Goal: Information Seeking & Learning: Learn about a topic

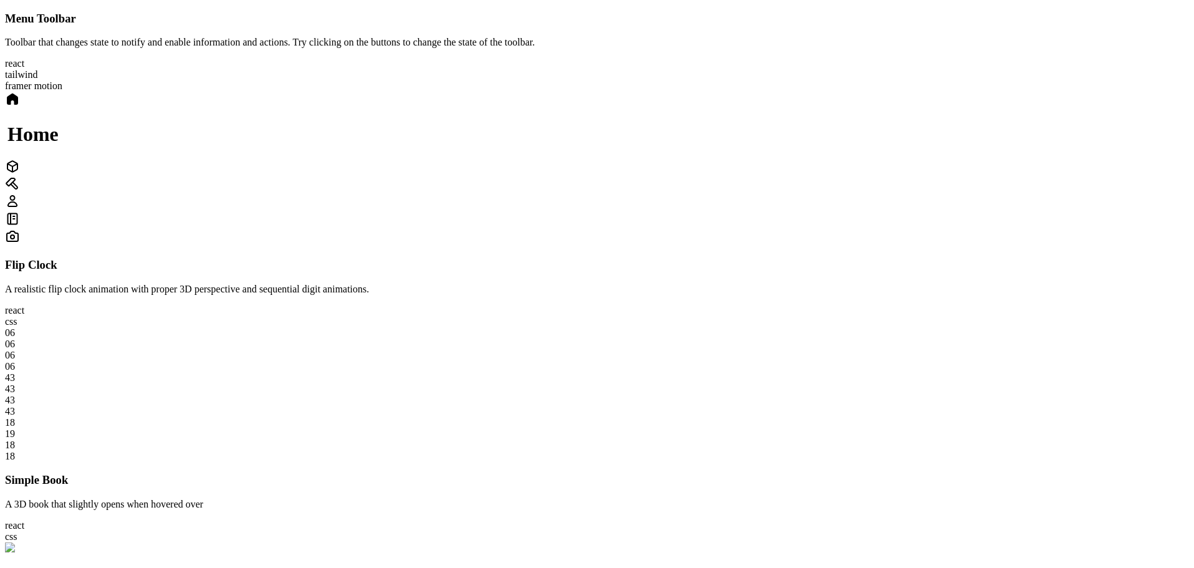
click at [467, 246] on div "Home" at bounding box center [597, 169] width 1184 height 155
click at [702, 176] on div at bounding box center [597, 167] width 1184 height 17
click at [17, 104] on icon at bounding box center [12, 99] width 10 height 10
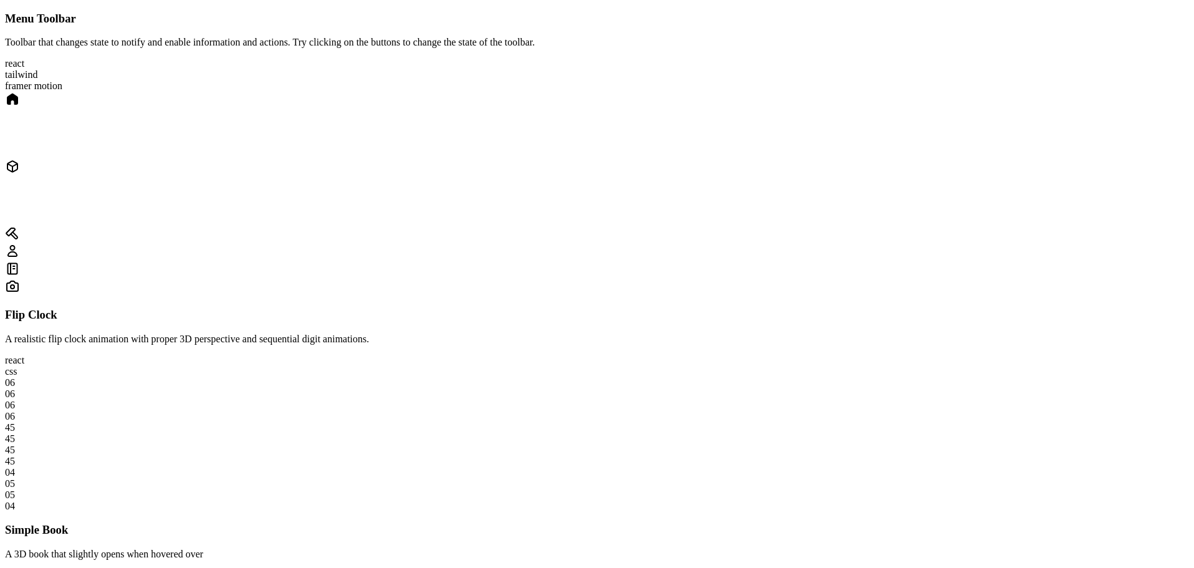
click at [20, 174] on icon at bounding box center [12, 166] width 15 height 15
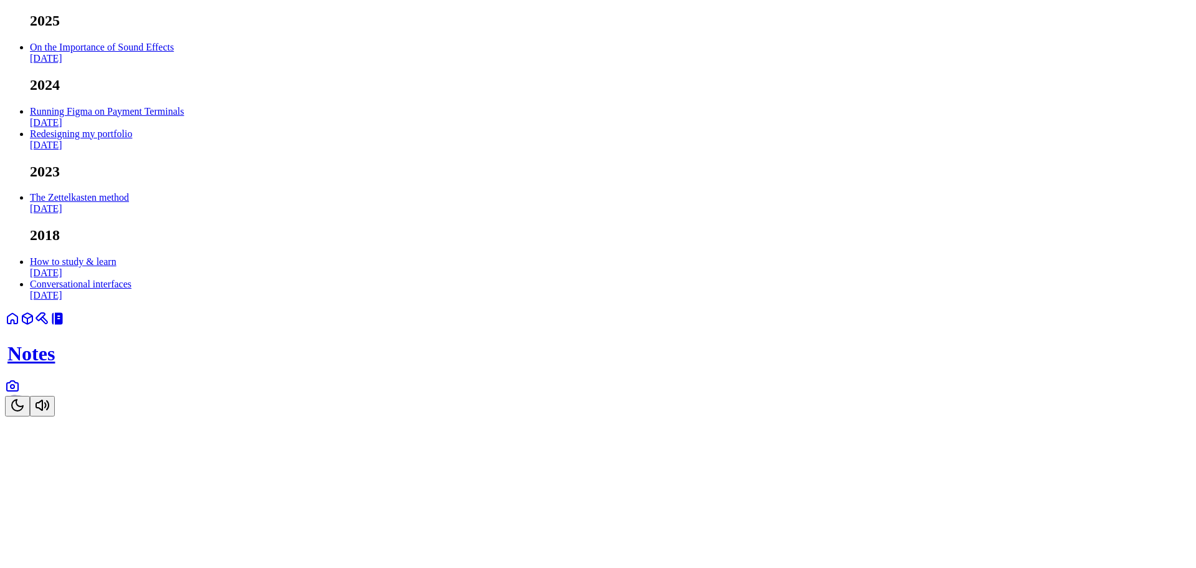
click at [20, 328] on link at bounding box center [12, 322] width 15 height 11
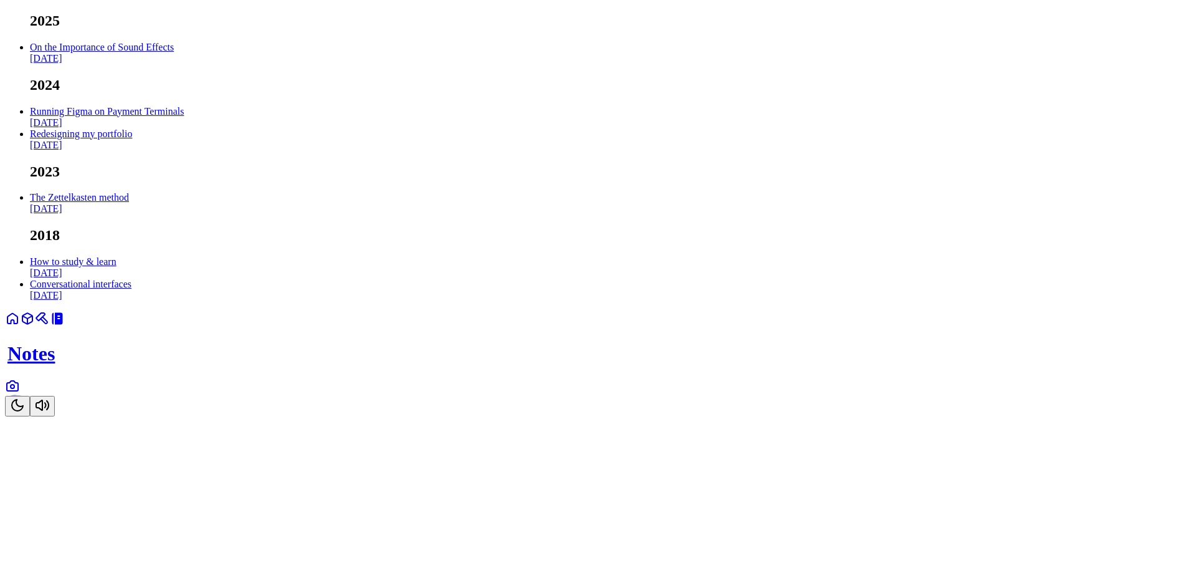
click at [20, 395] on link at bounding box center [12, 389] width 15 height 11
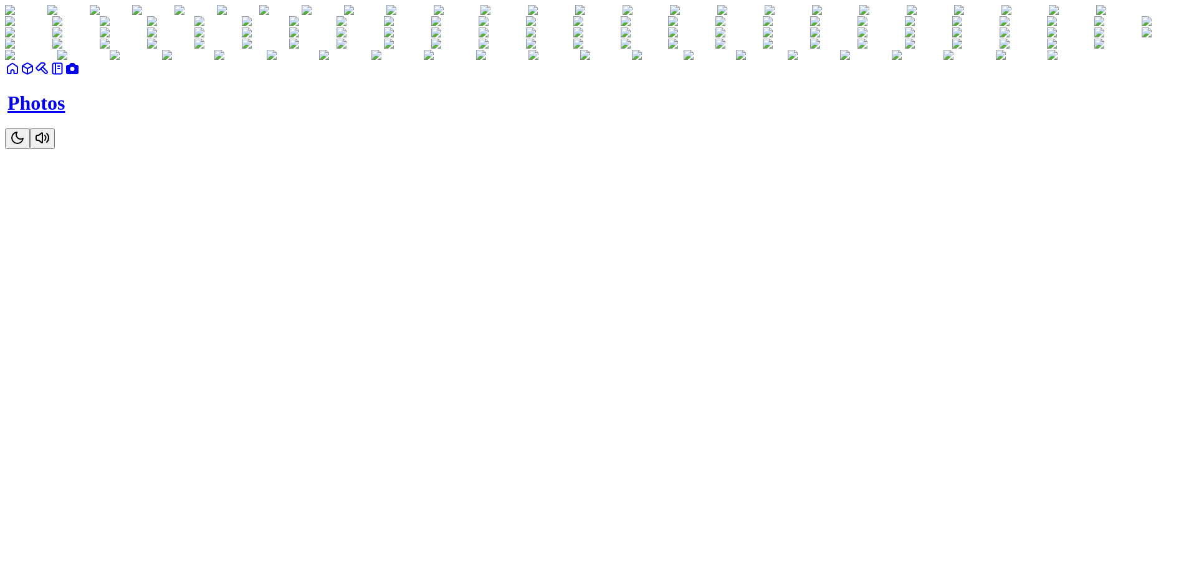
click at [65, 76] on icon at bounding box center [57, 68] width 15 height 15
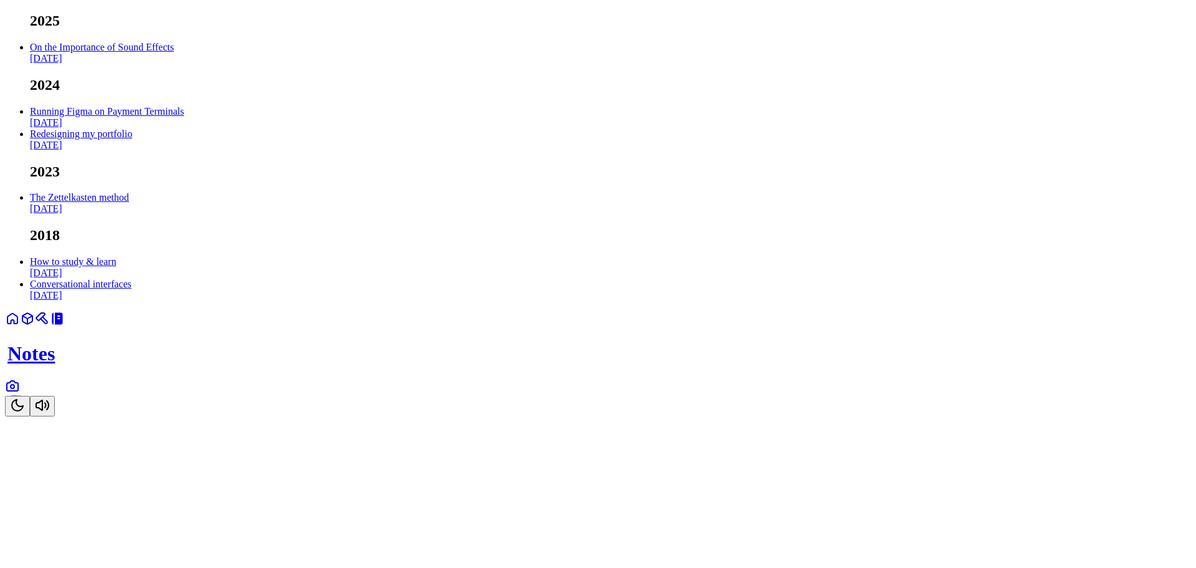
click at [501, 421] on html "2025 On the Importance of Sound Effects Feb 2025 2024 Running Figma on Payment …" at bounding box center [598, 210] width 1196 height 421
drag, startPoint x: 571, startPoint y: 537, endPoint x: 584, endPoint y: 539, distance: 13.3
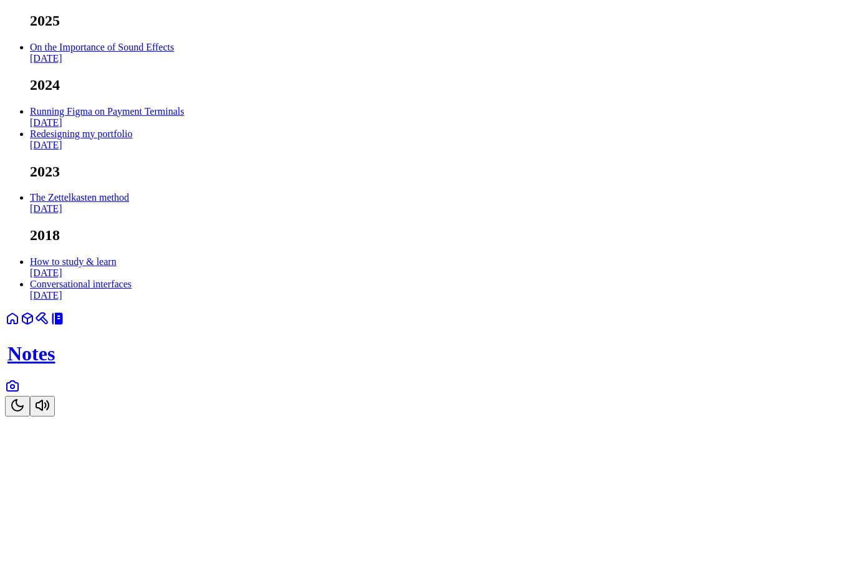
click at [174, 64] on link "On the Importance of Sound Effects Feb 2025" at bounding box center [102, 53] width 144 height 22
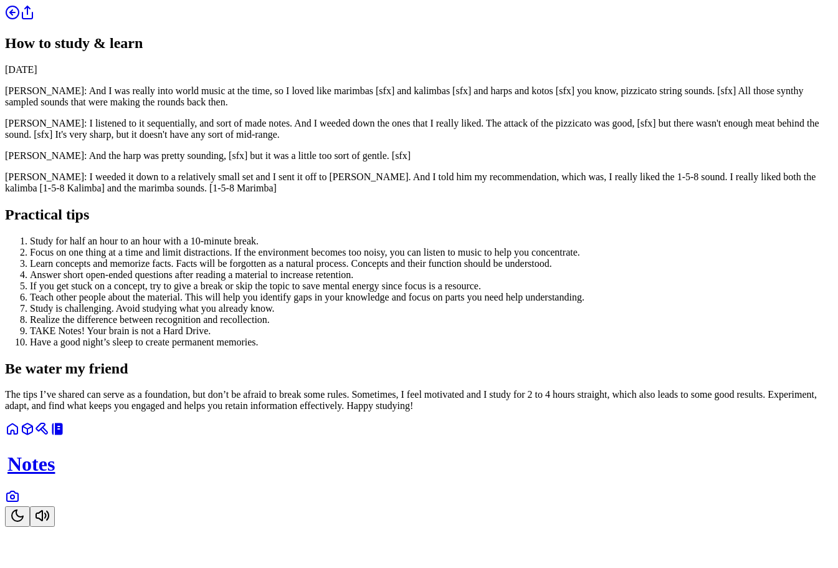
click at [30, 527] on button "Toggle Theme" at bounding box center [17, 516] width 25 height 21
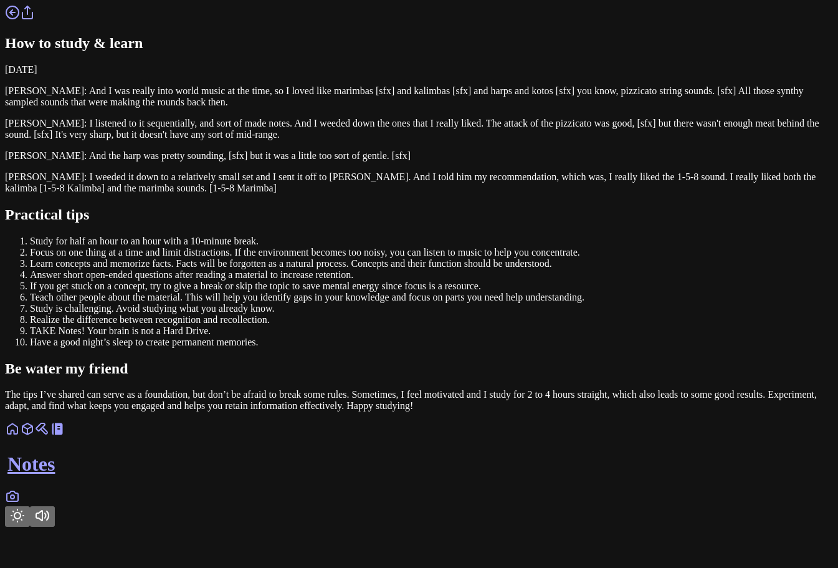
click at [20, 20] on icon at bounding box center [12, 12] width 15 height 15
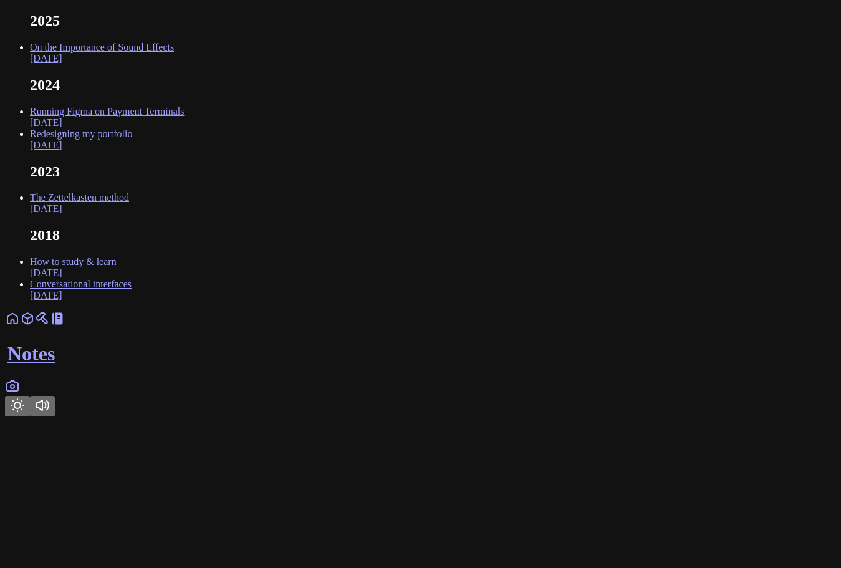
click at [174, 64] on link "On the Importance of Sound Effects Feb 2025" at bounding box center [102, 53] width 144 height 22
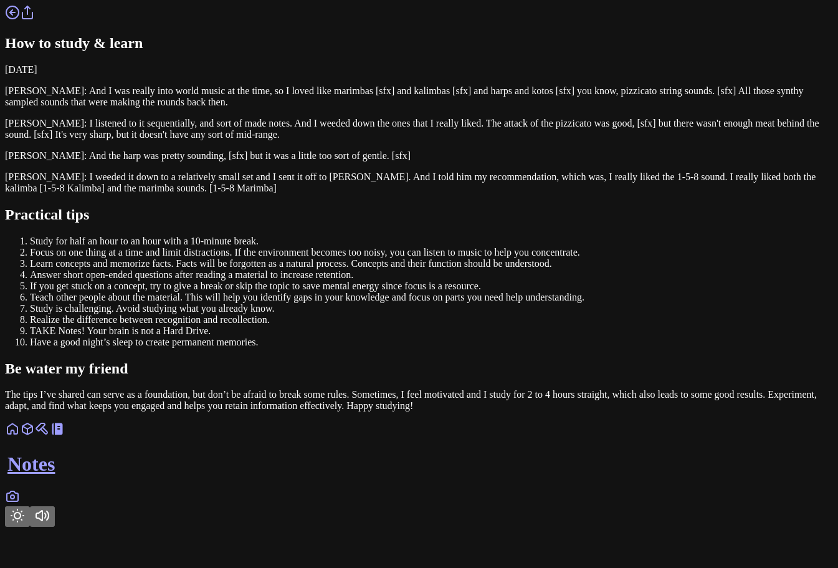
click at [19, 19] on circle at bounding box center [12, 12] width 12 height 12
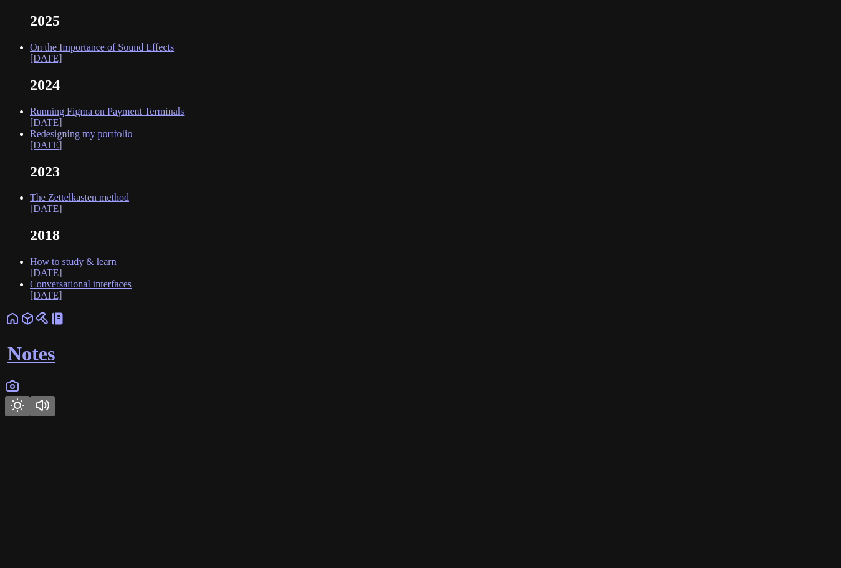
click at [174, 64] on link "On the Importance of Sound Effects Feb 2025" at bounding box center [102, 53] width 144 height 22
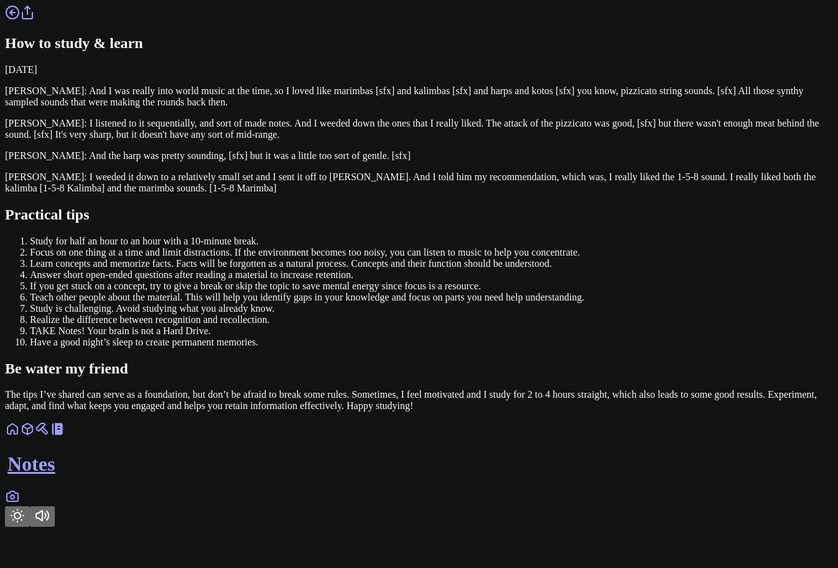
click at [20, 22] on link at bounding box center [12, 16] width 15 height 11
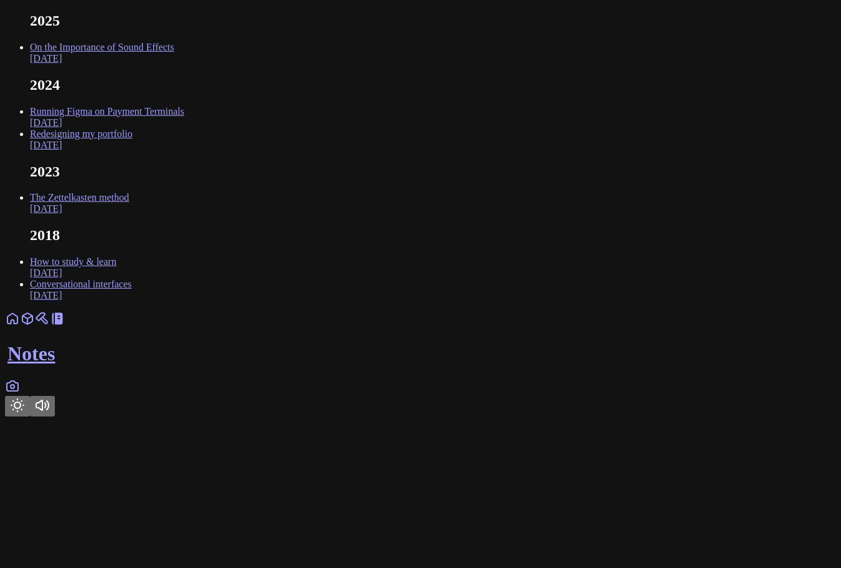
click at [174, 64] on link "On the Importance of Sound Effects Feb 2025" at bounding box center [102, 53] width 144 height 22
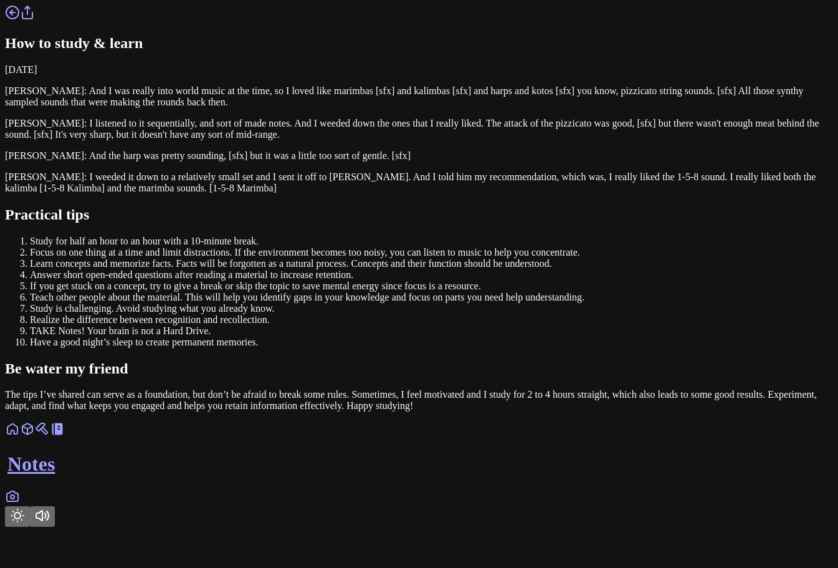
click at [20, 22] on link at bounding box center [12, 16] width 15 height 11
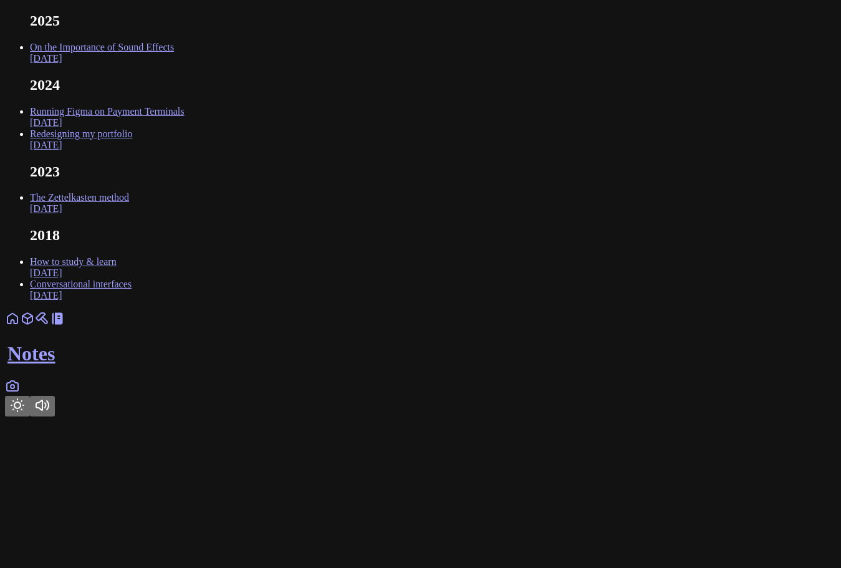
click at [174, 64] on link "On the Importance of Sound Effects Feb 2025" at bounding box center [102, 53] width 144 height 22
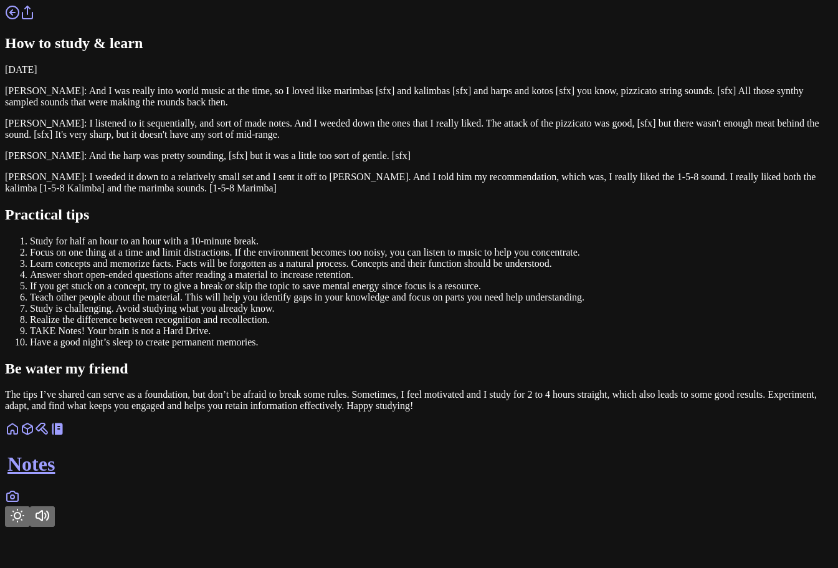
click at [20, 22] on link at bounding box center [12, 16] width 15 height 11
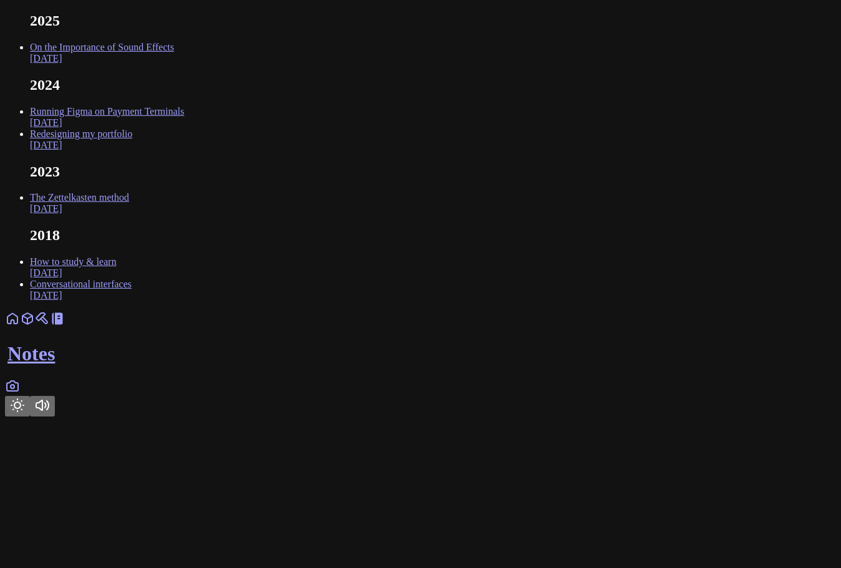
click at [419, 56] on ul "2025 On the Importance of Sound Effects Feb 2025 2024 Running Figma on Payment …" at bounding box center [420, 156] width 831 height 289
click at [174, 64] on link "On the Importance of Sound Effects Feb 2025" at bounding box center [102, 53] width 144 height 22
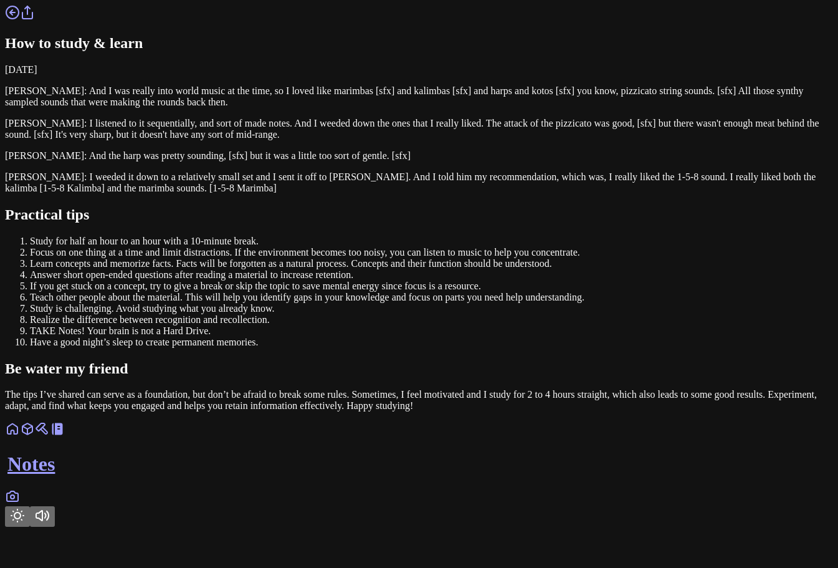
click at [20, 20] on icon at bounding box center [12, 12] width 15 height 15
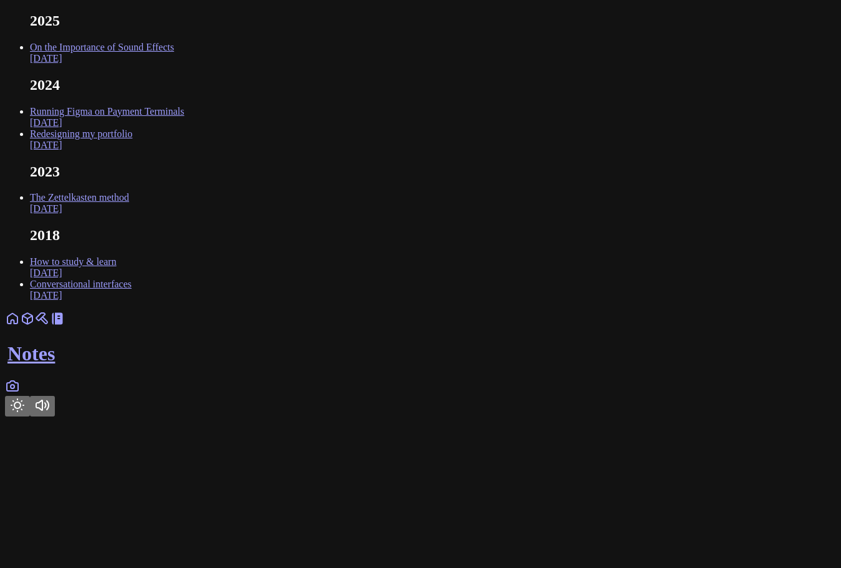
click at [174, 64] on link "On the Importance of Sound Effects Feb 2025" at bounding box center [102, 53] width 144 height 22
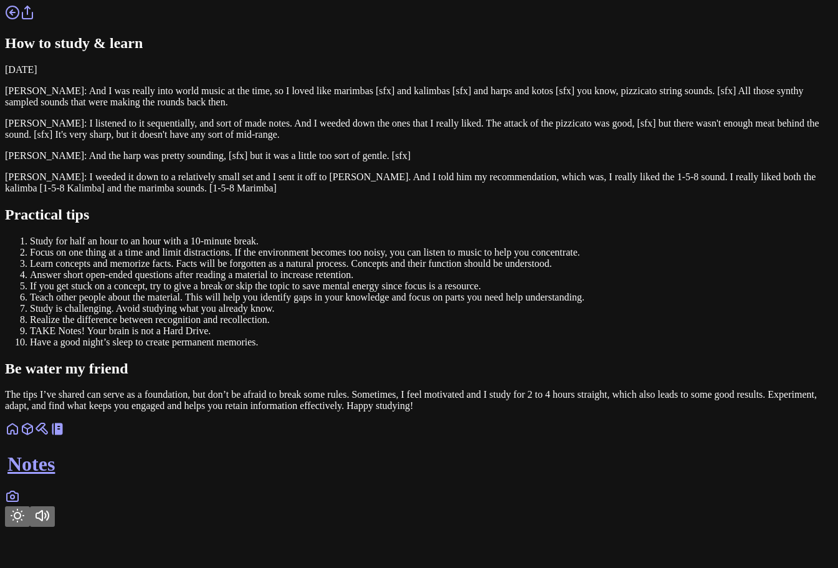
click at [20, 22] on link at bounding box center [12, 16] width 15 height 11
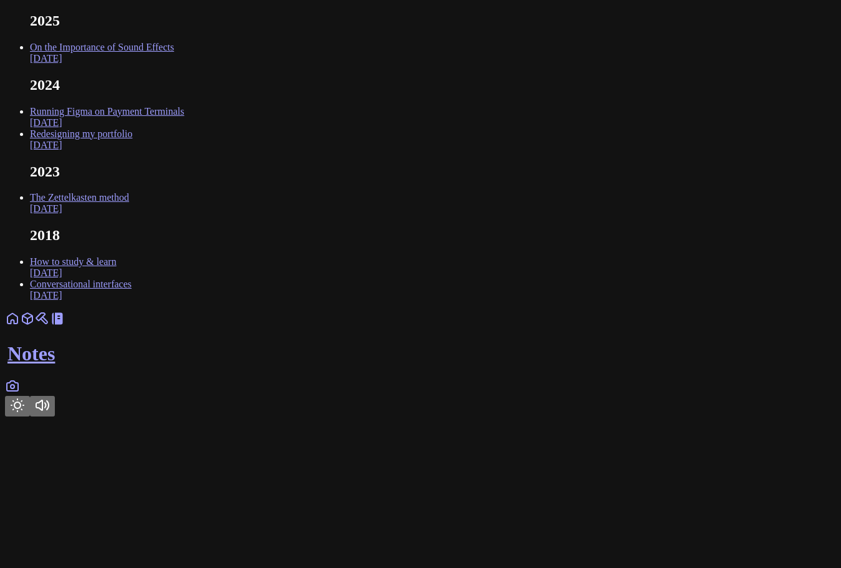
click at [174, 64] on link "On the Importance of Sound Effects Feb 2025" at bounding box center [102, 53] width 144 height 22
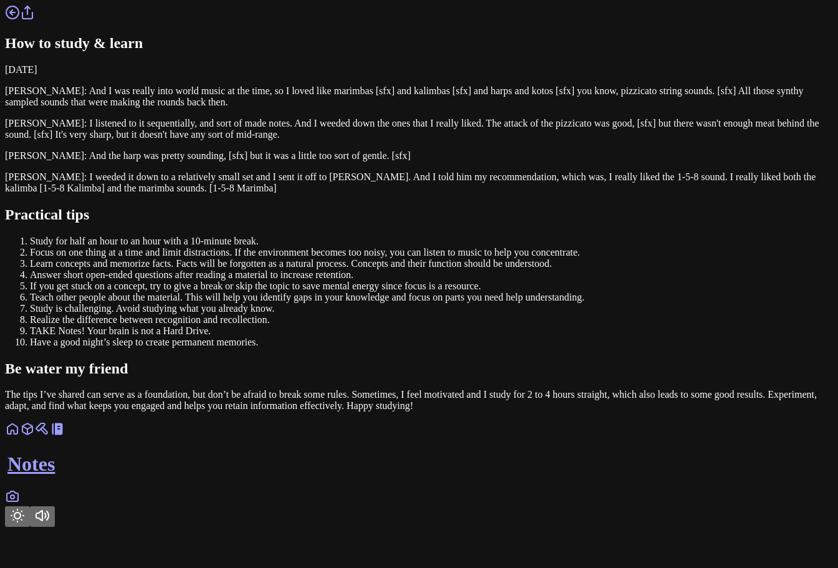
click at [20, 20] on icon at bounding box center [12, 12] width 15 height 15
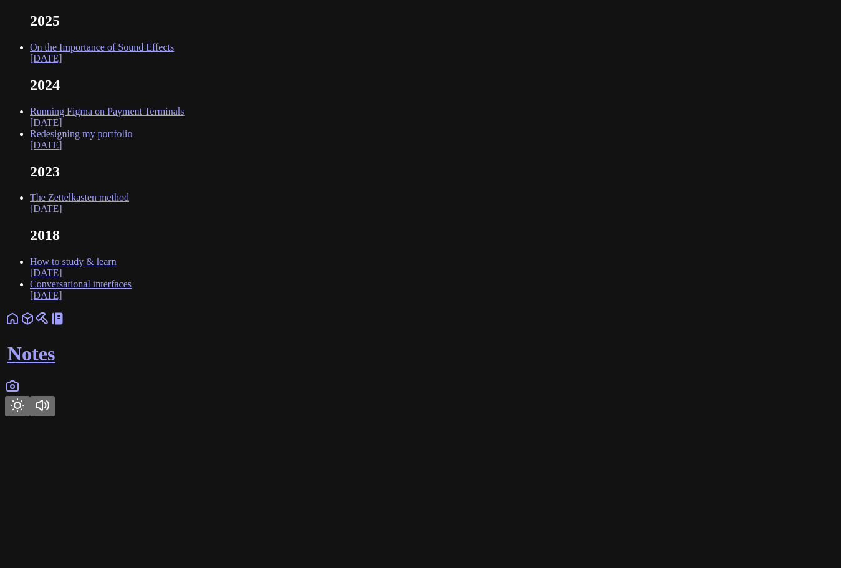
click at [132, 150] on link "Redesigning my portfolio Sep 2024" at bounding box center [81, 139] width 102 height 22
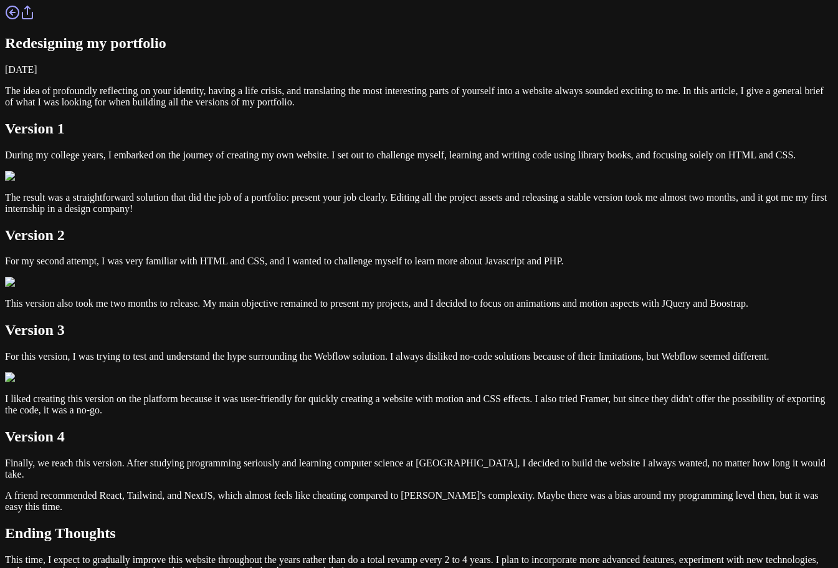
click at [19, 19] on circle at bounding box center [12, 12] width 12 height 12
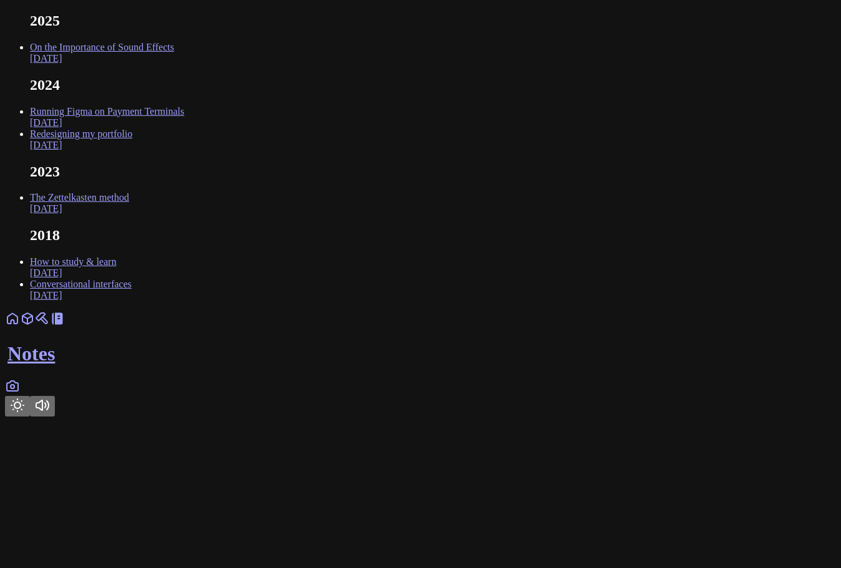
click at [174, 64] on link "On the Importance of Sound Effects Feb 2025" at bounding box center [102, 53] width 144 height 22
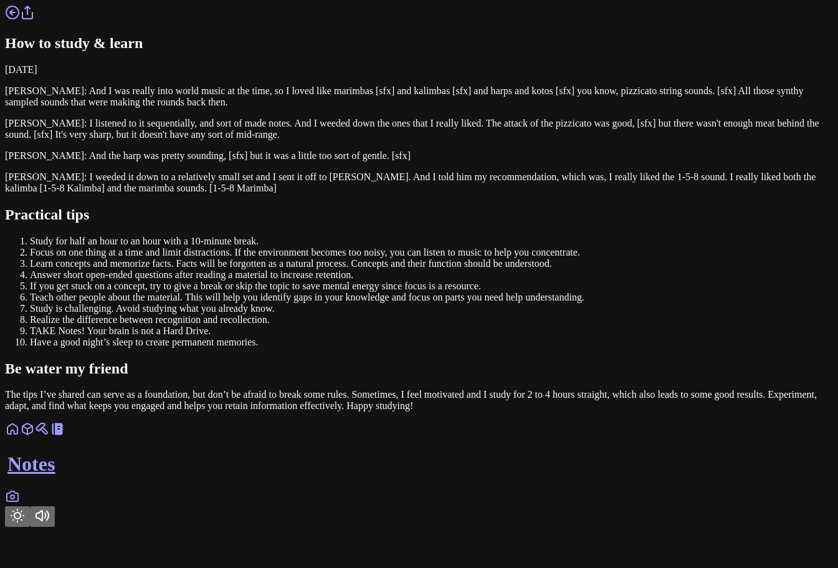
click at [25, 523] on icon "Toggle Theme" at bounding box center [17, 515] width 15 height 15
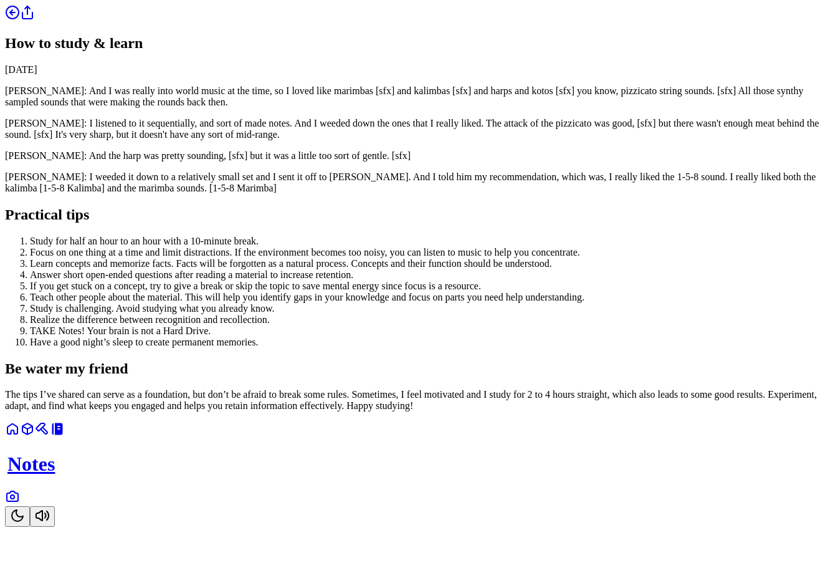
click at [25, 523] on icon "Toggle Theme" at bounding box center [17, 515] width 15 height 15
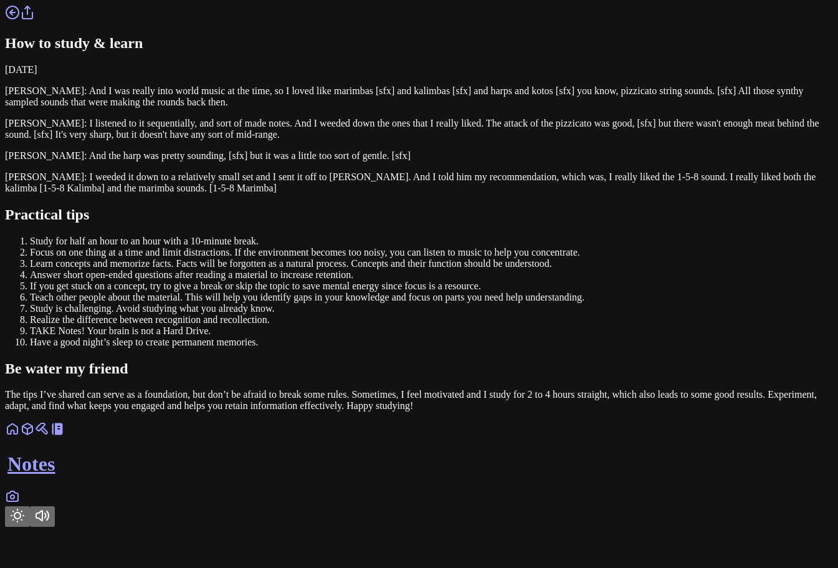
click at [25, 523] on icon "Toggle Theme" at bounding box center [17, 515] width 15 height 15
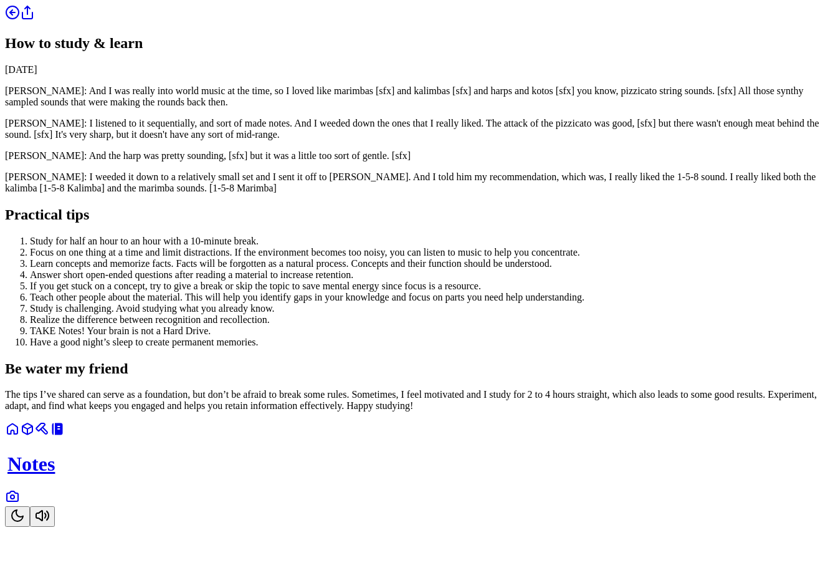
click at [25, 523] on icon "Toggle Theme" at bounding box center [17, 515] width 15 height 15
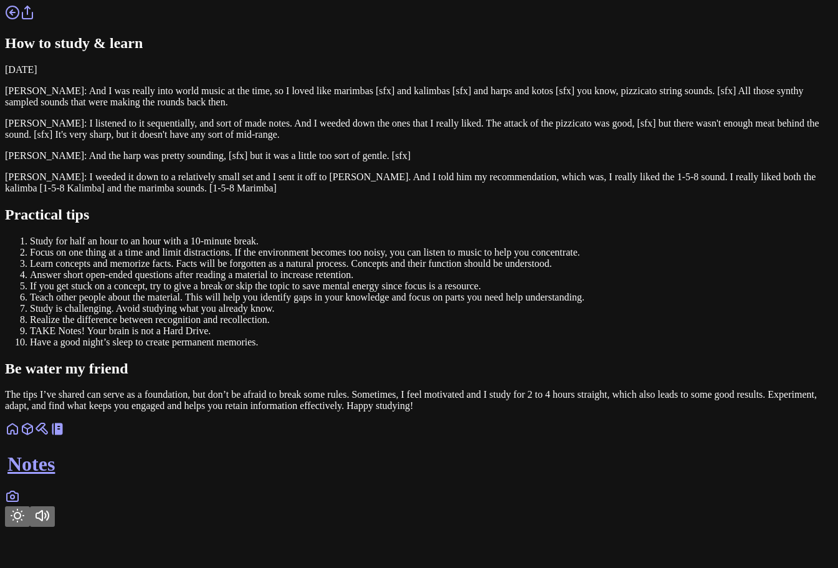
click at [20, 22] on link at bounding box center [12, 16] width 15 height 11
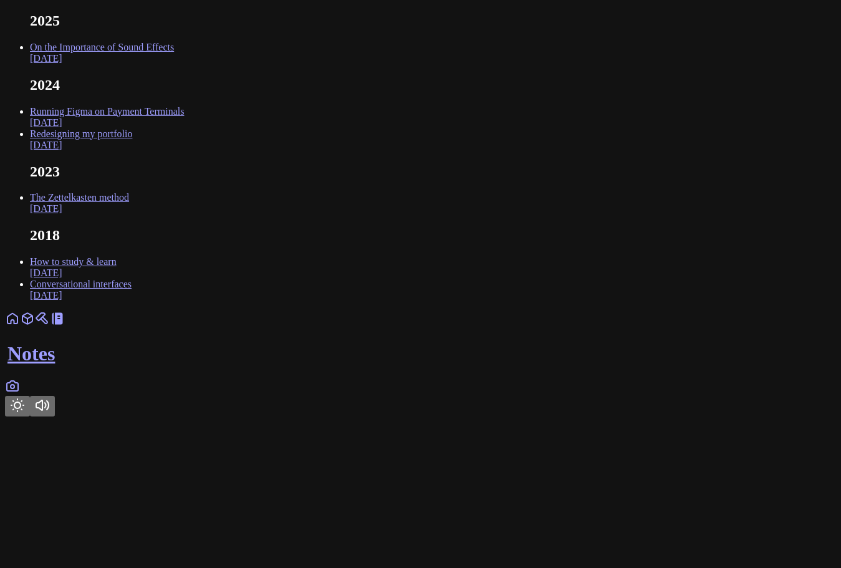
click at [184, 128] on link "Running Figma on Payment Terminals Oct 2024" at bounding box center [107, 117] width 154 height 22
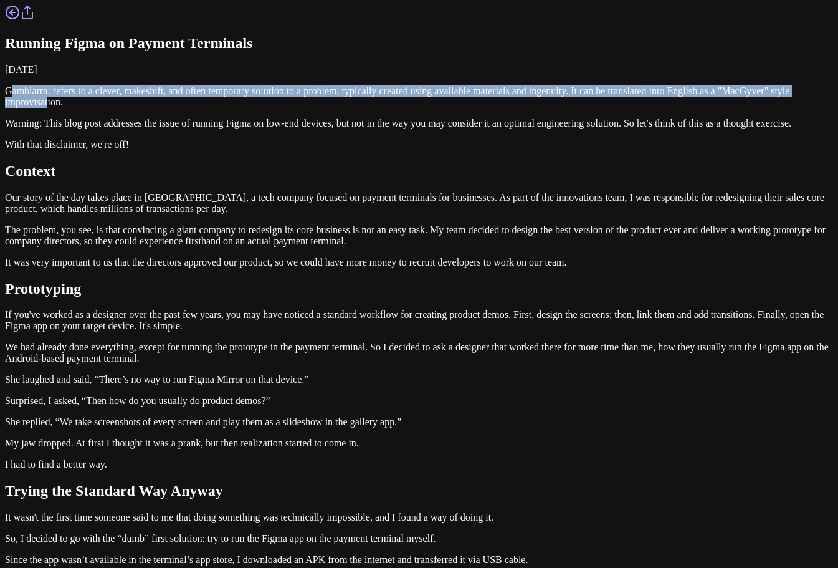
drag, startPoint x: 226, startPoint y: 194, endPoint x: 340, endPoint y: 220, distance: 117.6
click at [340, 108] on p "Gambiarra: refers to a clever, makeshift, and often temporary solution to a pro…" at bounding box center [419, 96] width 828 height 22
click at [341, 108] on p "Gambiarra: refers to a clever, makeshift, and often temporary solution to a pro…" at bounding box center [419, 96] width 828 height 22
drag, startPoint x: 372, startPoint y: 234, endPoint x: 214, endPoint y: 184, distance: 165.8
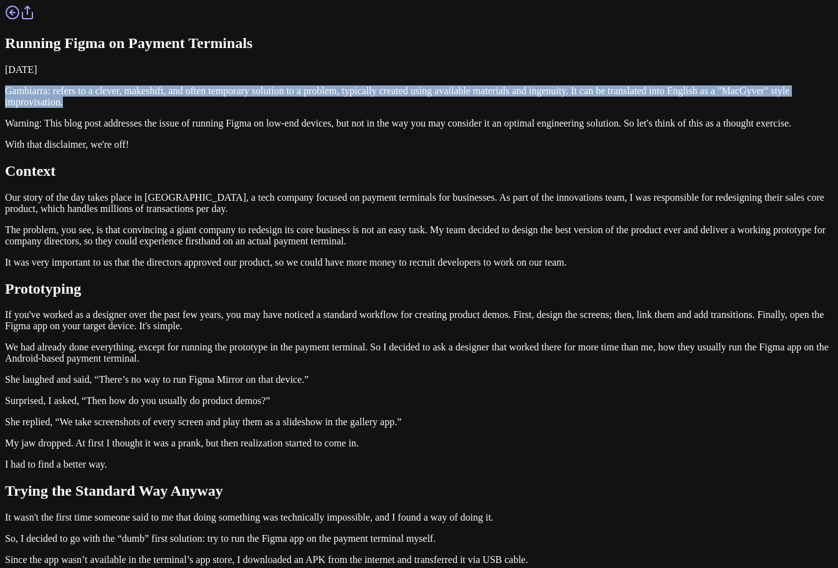
drag, startPoint x: 214, startPoint y: 184, endPoint x: 373, endPoint y: 230, distance: 165.3
click at [373, 108] on p "Gambiarra: refers to a clever, makeshift, and often temporary solution to a pro…" at bounding box center [419, 96] width 828 height 22
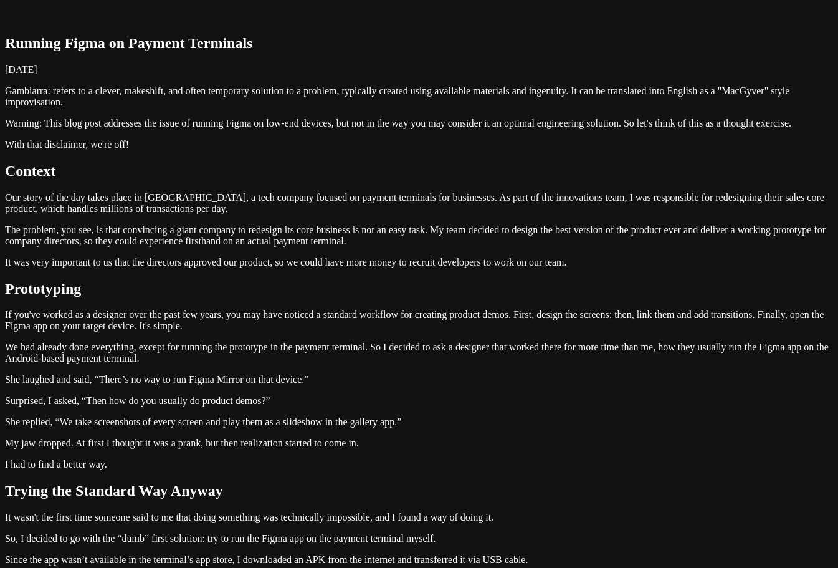
click at [20, 20] on icon at bounding box center [12, 12] width 15 height 15
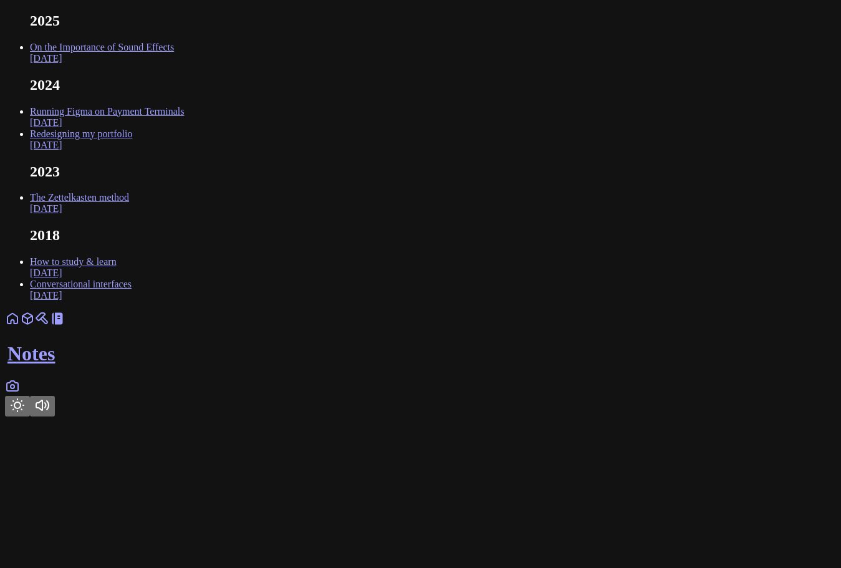
click at [249, 101] on ul "2025 On the Importance of Sound Effects Feb 2025 2024 Running Figma on Payment …" at bounding box center [420, 156] width 831 height 289
click at [174, 64] on link "On the Importance of Sound Effects Feb 2025" at bounding box center [102, 53] width 144 height 22
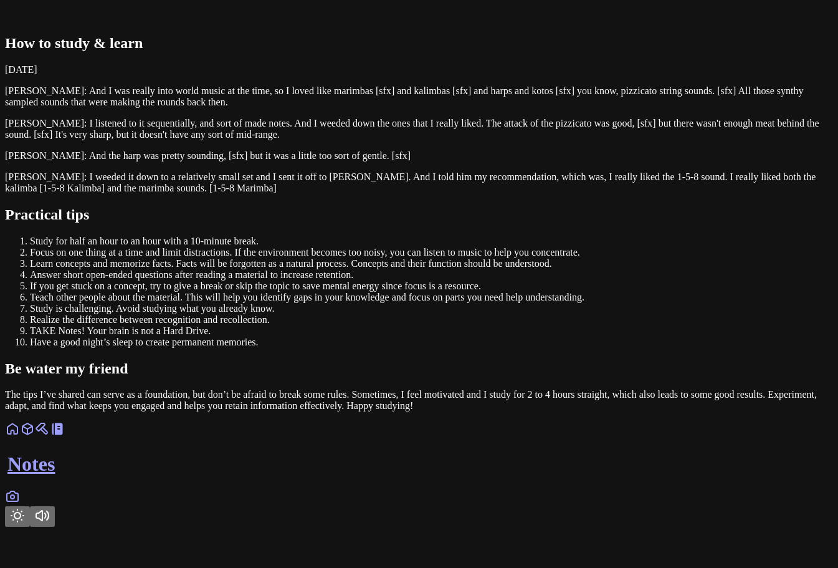
click at [267, 79] on div "How to study & learn February 15, 2023 Kelly Jacklin: And I was really into wor…" at bounding box center [419, 208] width 828 height 406
click at [275, 52] on h1 "How to study & learn" at bounding box center [419, 43] width 828 height 17
click at [25, 523] on icon "Toggle Theme" at bounding box center [17, 515] width 15 height 15
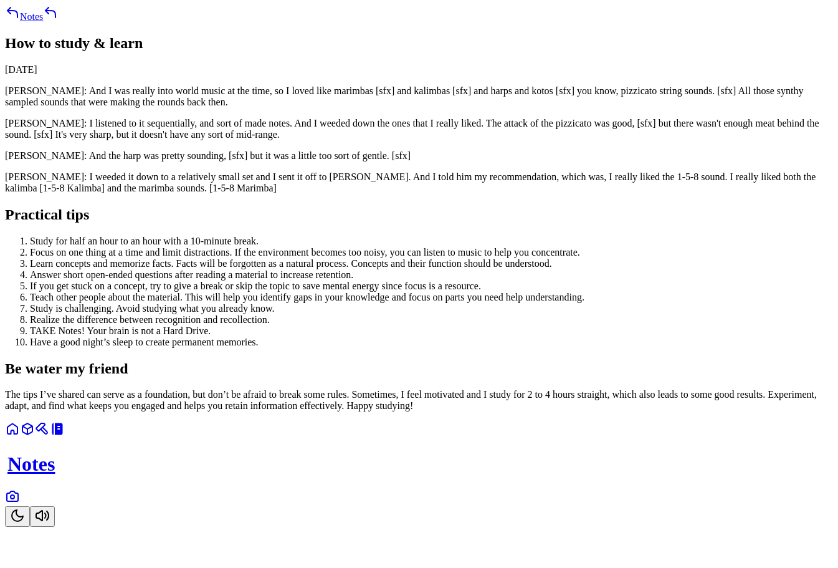
click at [25, 523] on icon "Toggle Theme" at bounding box center [17, 515] width 15 height 15
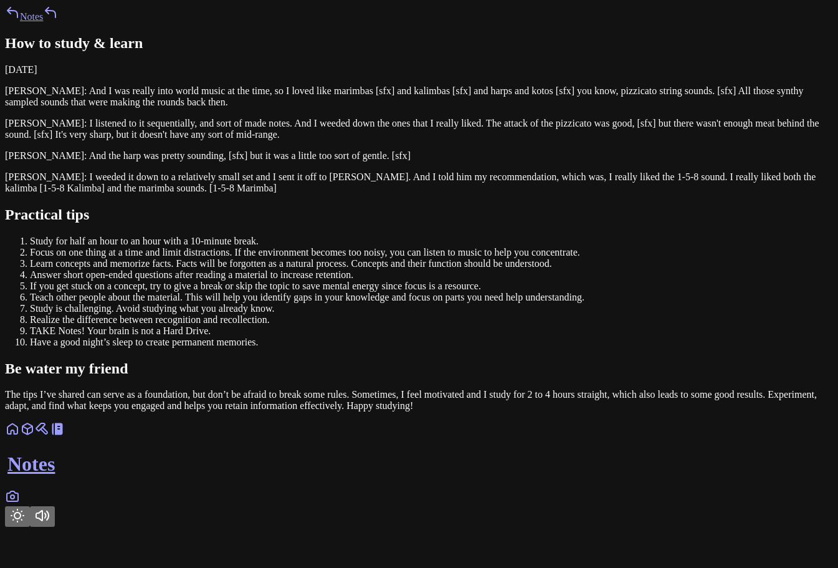
click at [24, 522] on icon "Toggle Theme" at bounding box center [17, 515] width 12 height 12
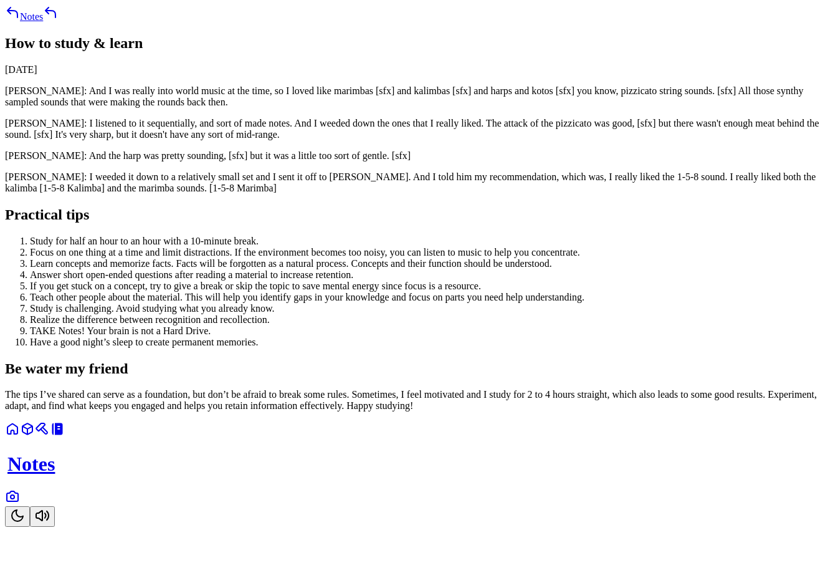
click at [23, 521] on icon "Toggle Theme" at bounding box center [17, 515] width 11 height 11
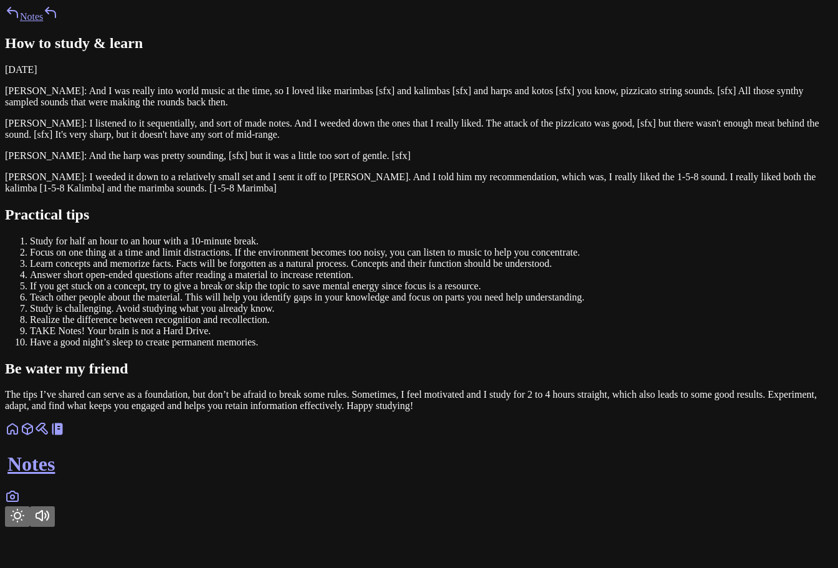
click at [24, 522] on icon "Toggle Theme" at bounding box center [17, 515] width 12 height 12
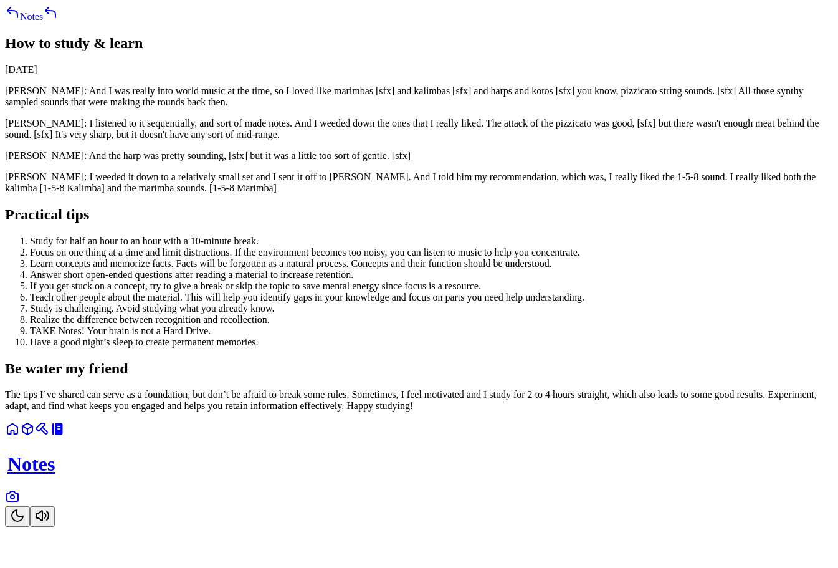
click at [23, 521] on icon "Toggle Theme" at bounding box center [17, 515] width 11 height 11
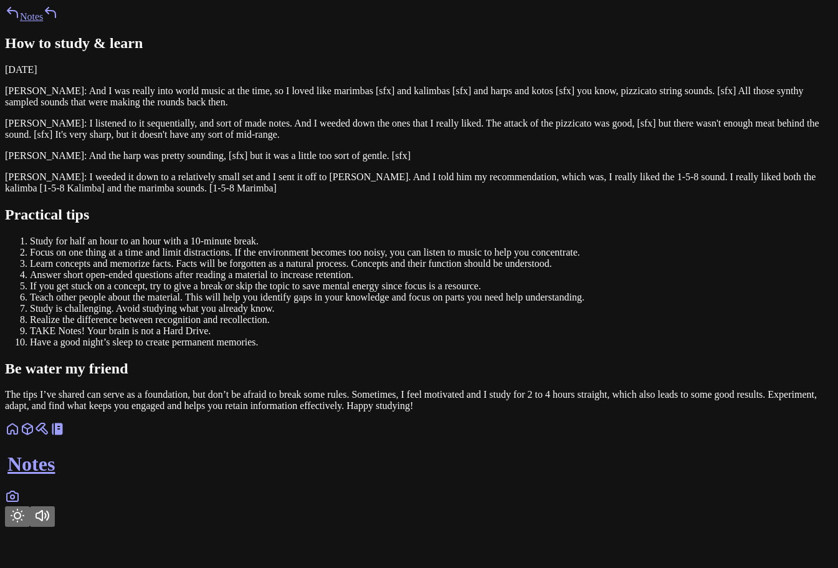
click at [30, 527] on button "Toggle Theme" at bounding box center [17, 516] width 25 height 21
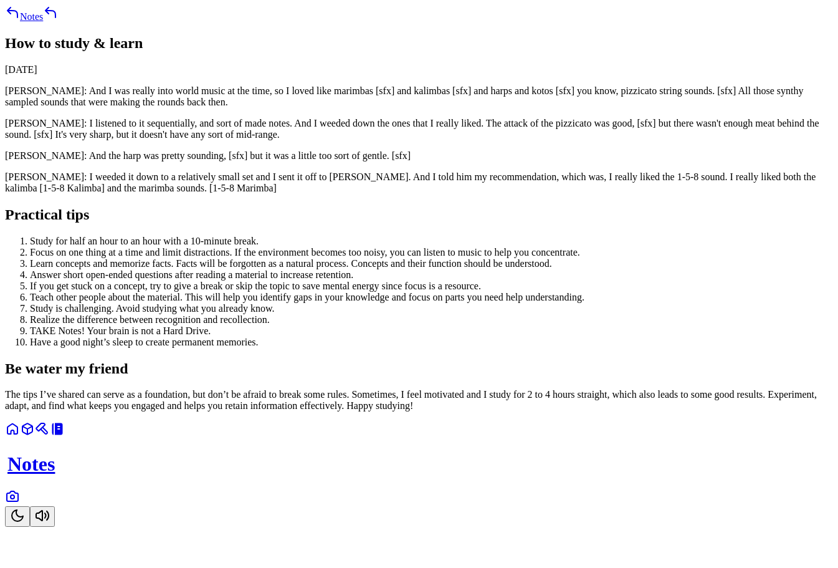
click at [30, 527] on button "Toggle Theme" at bounding box center [17, 516] width 25 height 21
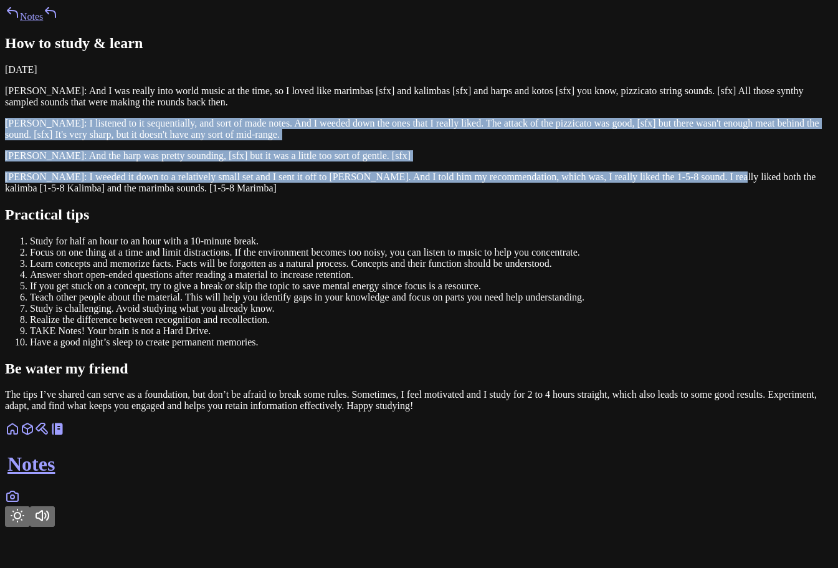
drag, startPoint x: 519, startPoint y: 370, endPoint x: 533, endPoint y: 186, distance: 183.7
click at [533, 191] on article "How to study & learn February 15, 2023 Kelly Jacklin: And I was really into wor…" at bounding box center [419, 223] width 828 height 377
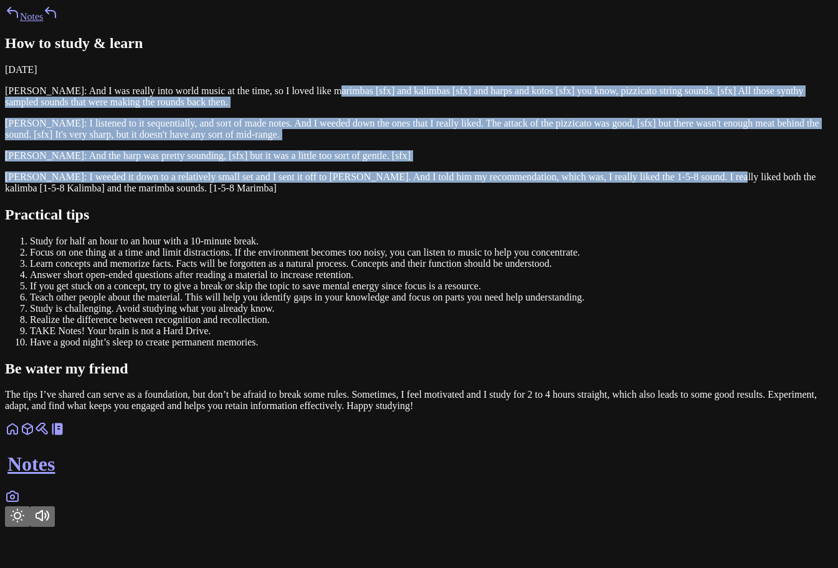
click at [533, 108] on p "Kelly Jacklin: And I was really into world music at the time, so I loved like m…" at bounding box center [419, 96] width 828 height 22
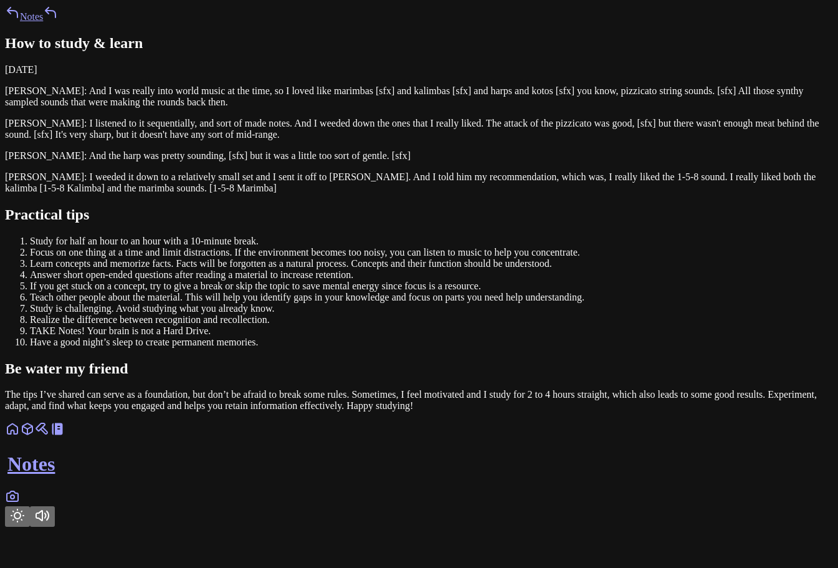
click at [24, 522] on icon "Toggle Theme" at bounding box center [17, 515] width 12 height 12
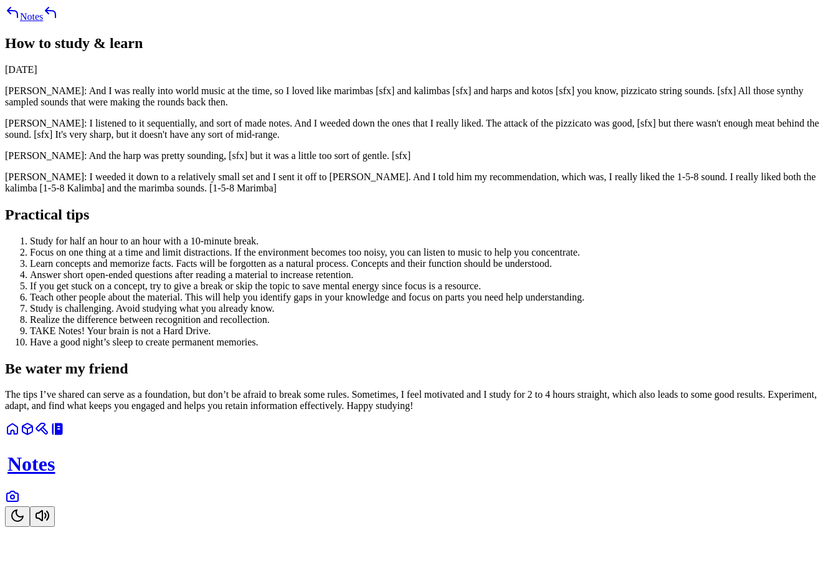
click at [23, 521] on icon "Toggle Theme" at bounding box center [17, 515] width 11 height 11
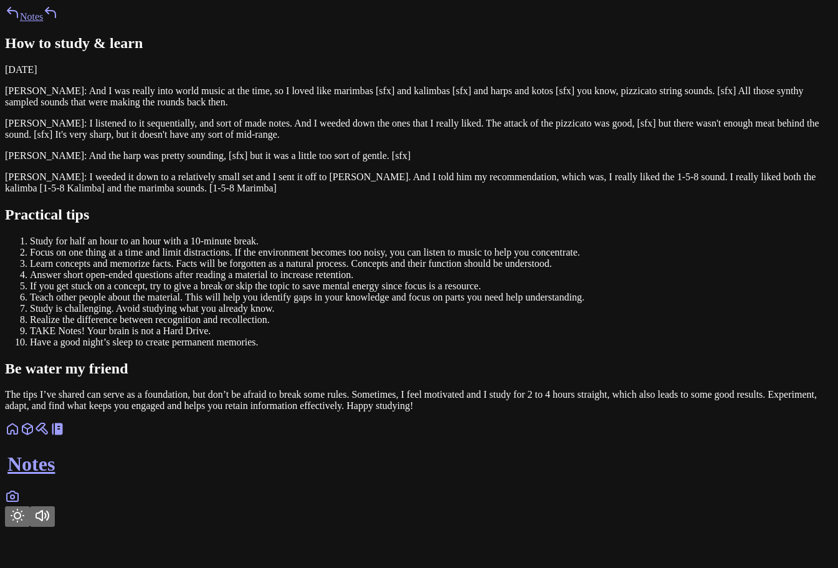
click at [24, 522] on icon "Toggle Theme" at bounding box center [17, 515] width 12 height 12
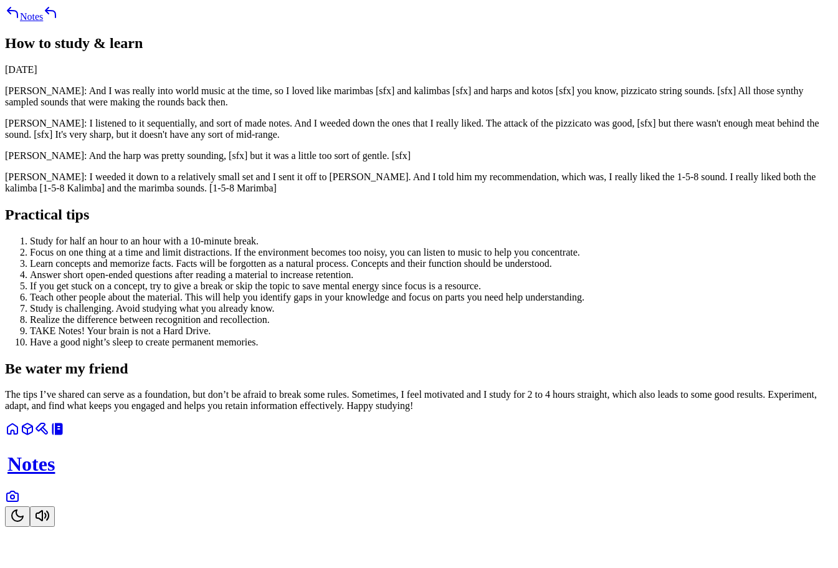
click at [251, 89] on div "Notes How to study & learn February 15, 2023 Kelly Jacklin: And I was really in…" at bounding box center [419, 208] width 828 height 406
click at [43, 22] on link "Notes" at bounding box center [24, 16] width 38 height 11
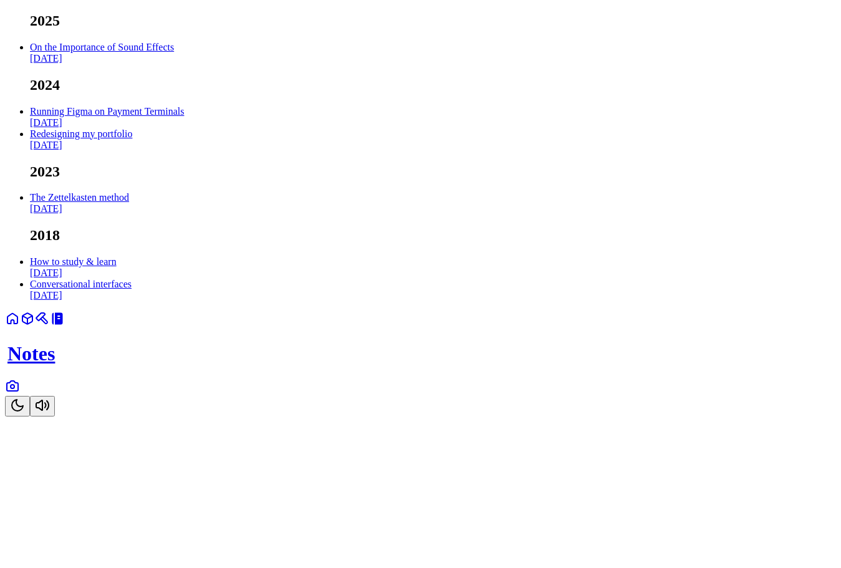
click at [174, 64] on link "On the Importance of Sound Effects Feb 2025" at bounding box center [102, 53] width 144 height 22
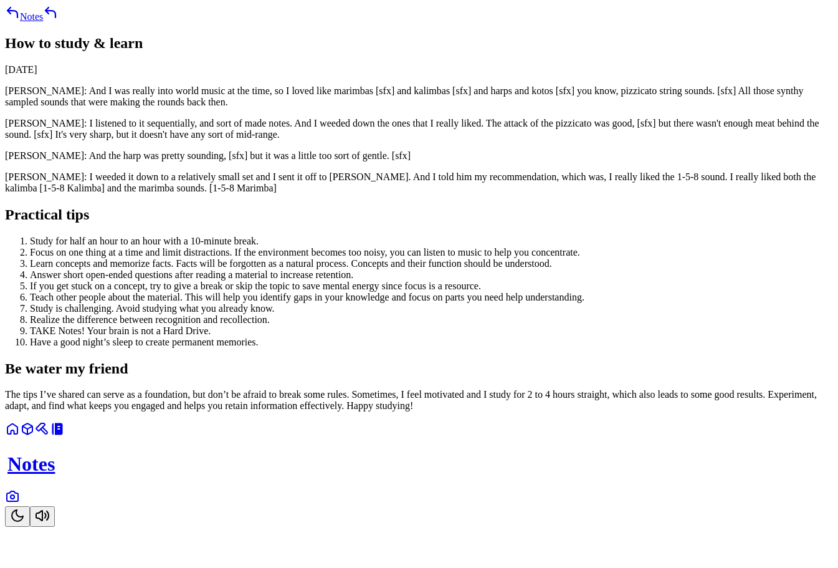
click at [43, 22] on link "Notes" at bounding box center [24, 16] width 38 height 11
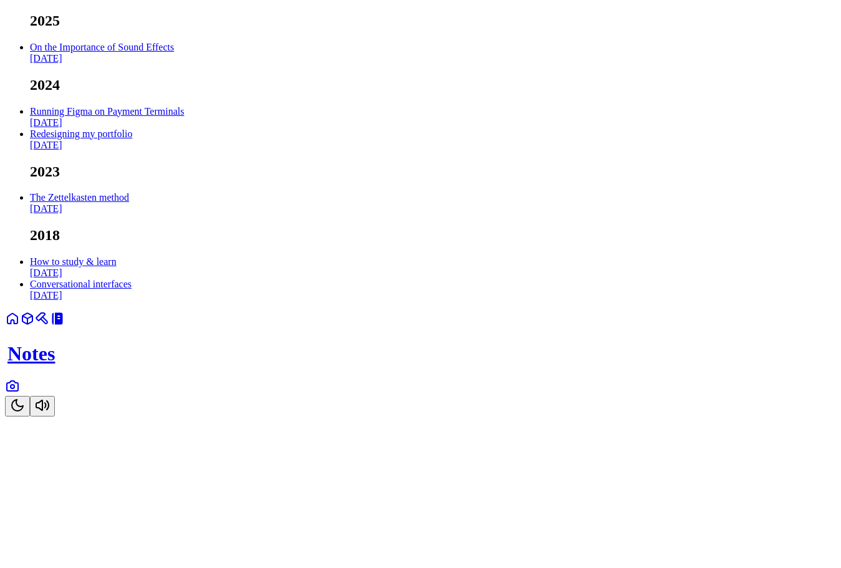
click at [174, 64] on link "On the Importance of Sound Effects Feb 2025" at bounding box center [102, 53] width 144 height 22
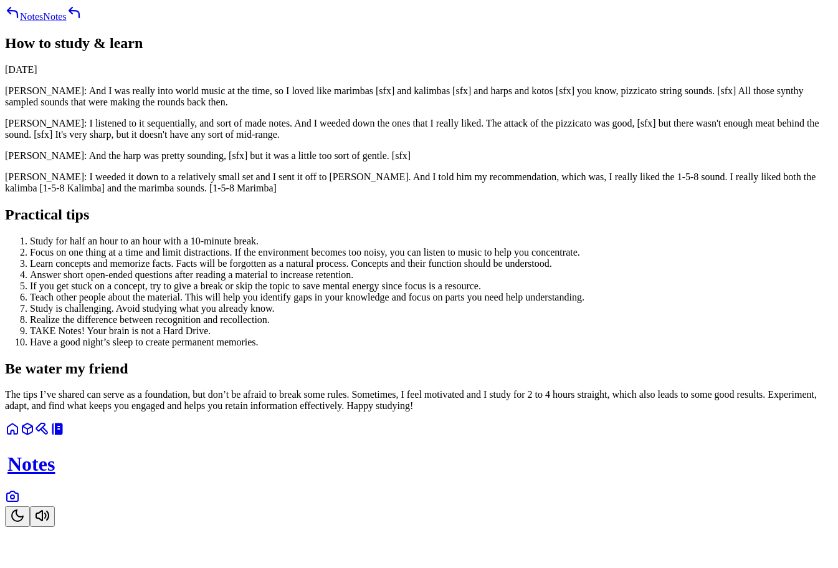
click at [17, 17] on icon at bounding box center [12, 12] width 10 height 10
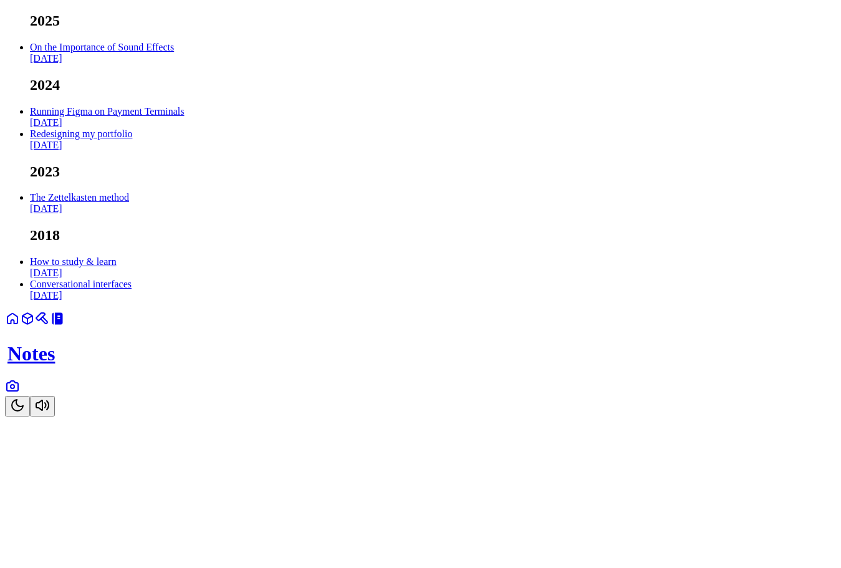
click at [174, 64] on link "On the Importance of Sound Effects Feb 2025" at bounding box center [102, 53] width 144 height 22
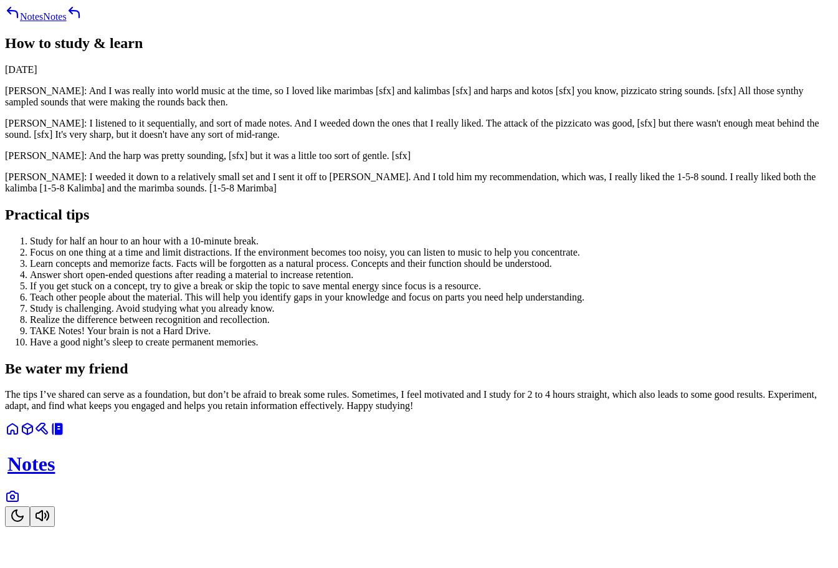
click at [43, 22] on link "Notes" at bounding box center [24, 16] width 38 height 11
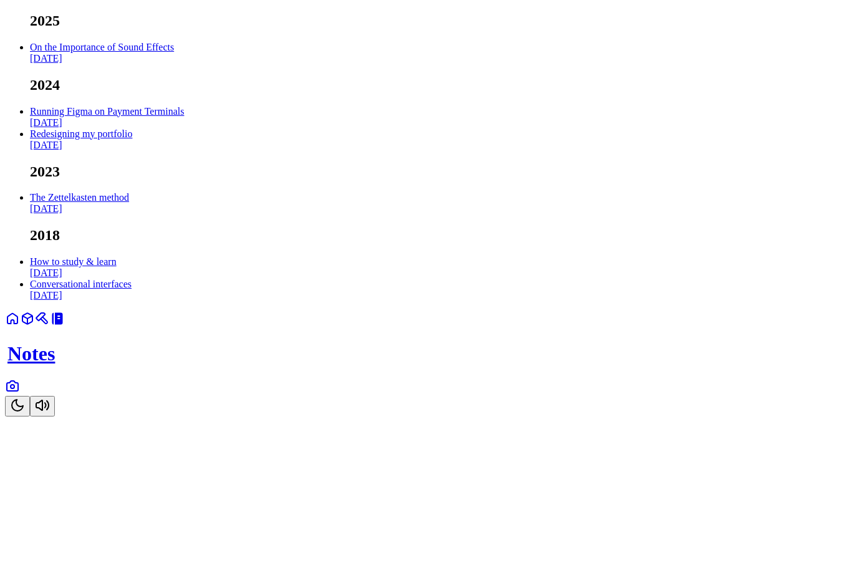
click at [184, 128] on link "Running Figma on Payment Terminals Oct 2024" at bounding box center [107, 117] width 154 height 22
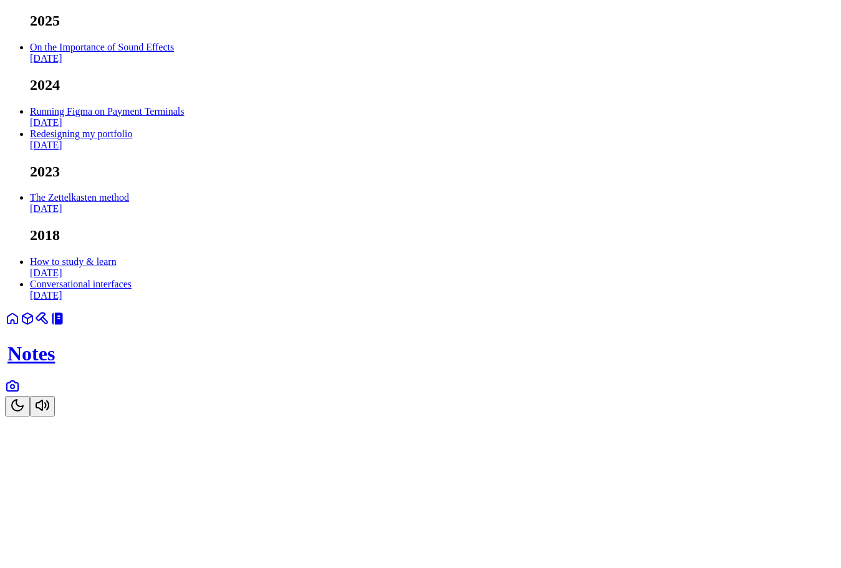
click at [174, 64] on link "On the Importance of Sound Effects Feb 2025" at bounding box center [102, 53] width 144 height 22
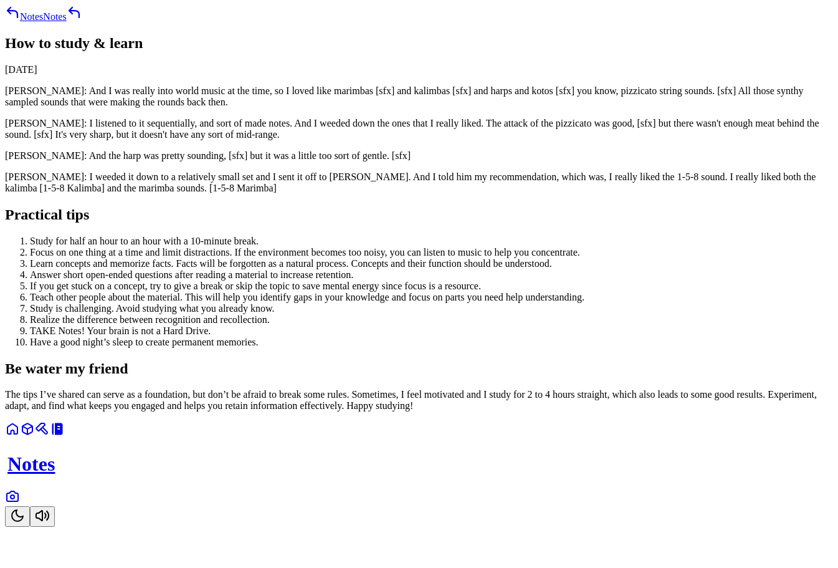
click at [409, 475] on h1 "Notes" at bounding box center [420, 463] width 826 height 23
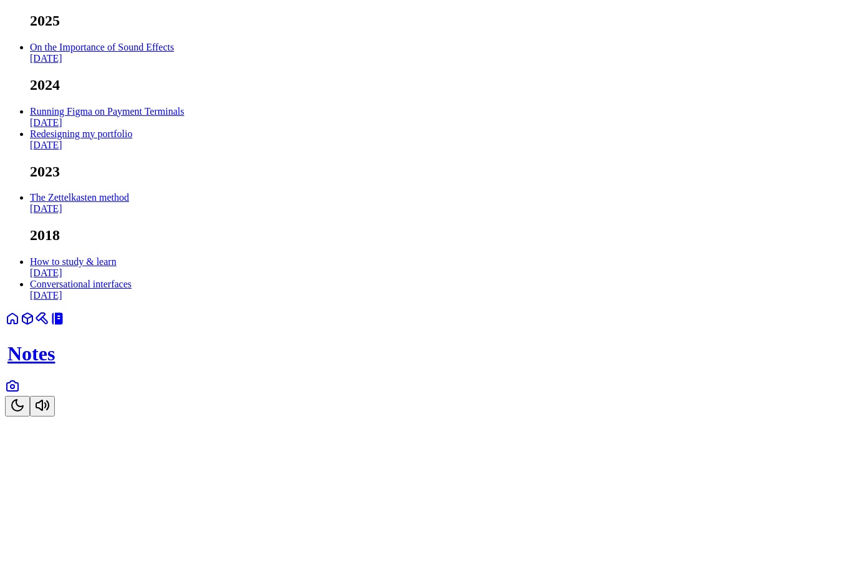
click at [174, 64] on link "On the Importance of Sound Effects Feb 2025" at bounding box center [102, 53] width 144 height 22
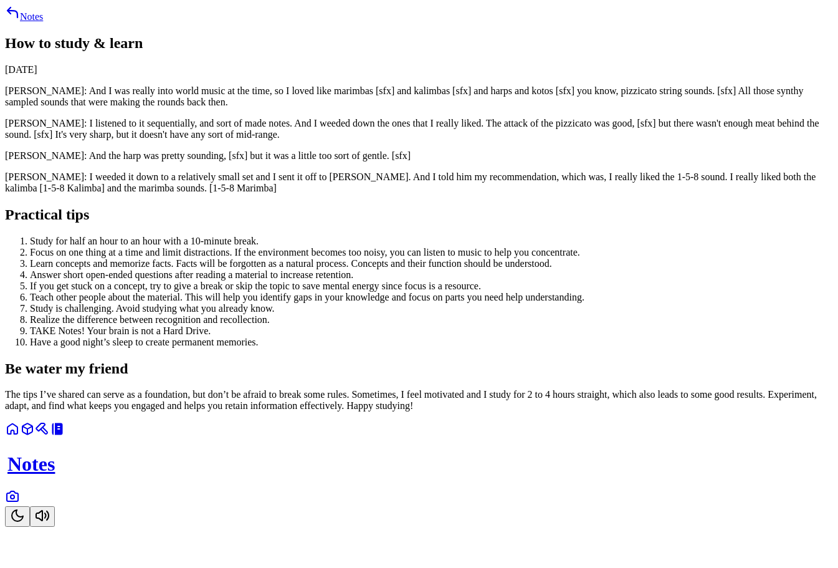
click at [43, 22] on link "Notes" at bounding box center [24, 16] width 38 height 11
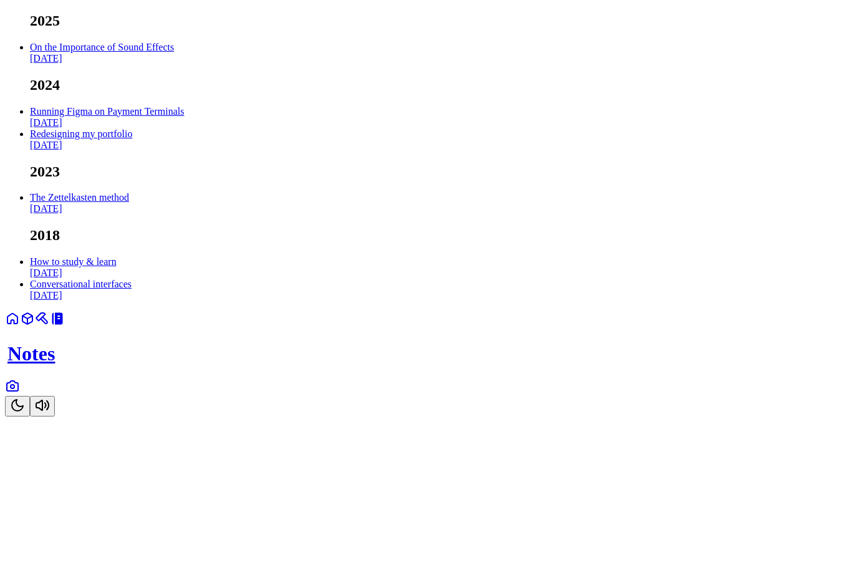
click at [174, 64] on link "On the Importance of Sound Effects Feb 2025" at bounding box center [102, 53] width 144 height 22
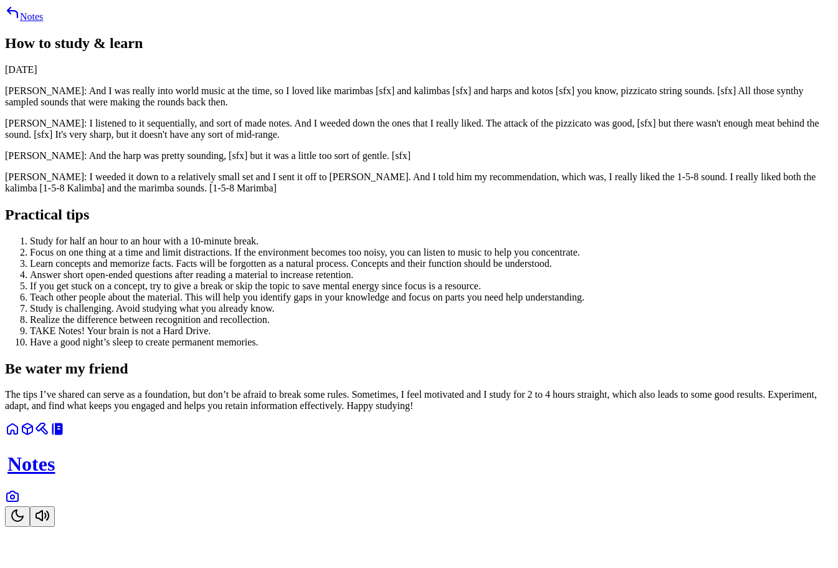
click at [43, 22] on link "Notes" at bounding box center [24, 16] width 38 height 11
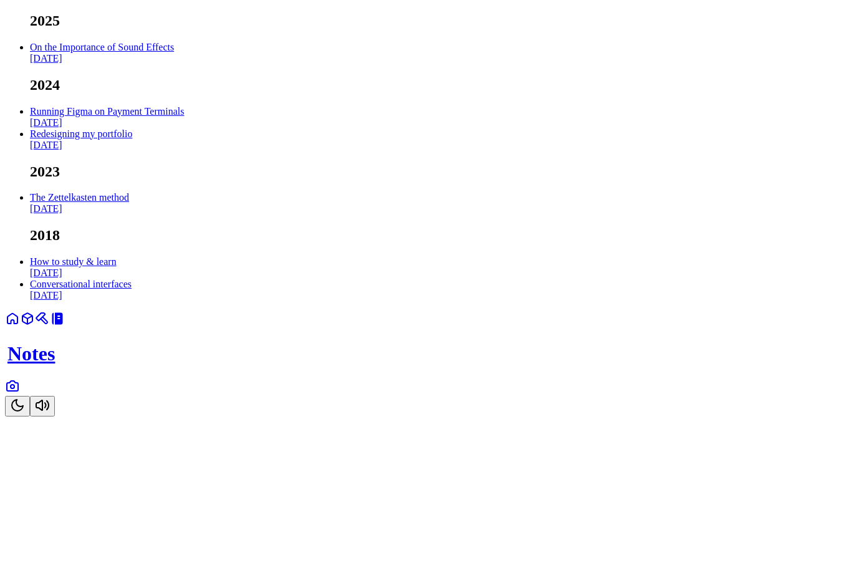
click at [174, 64] on link "On the Importance of Sound Effects Feb 2025" at bounding box center [102, 53] width 144 height 22
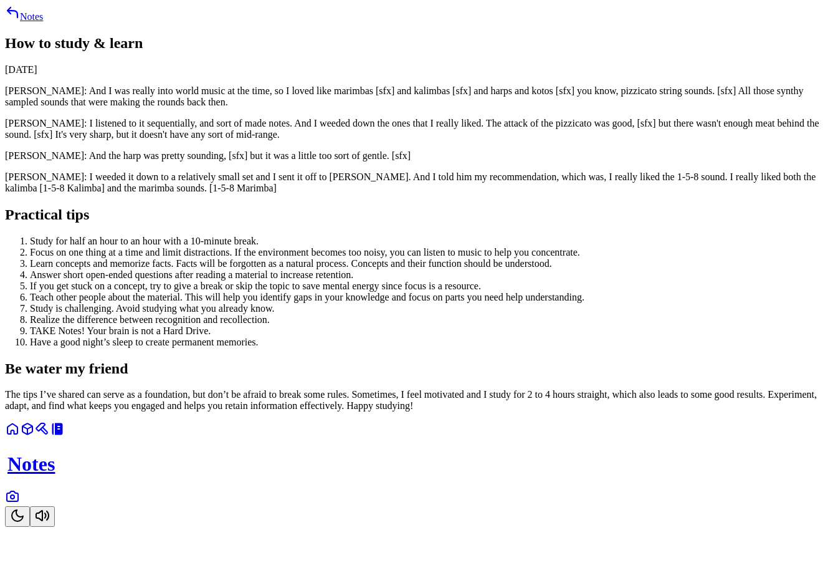
click at [43, 22] on link "Notes" at bounding box center [24, 16] width 38 height 11
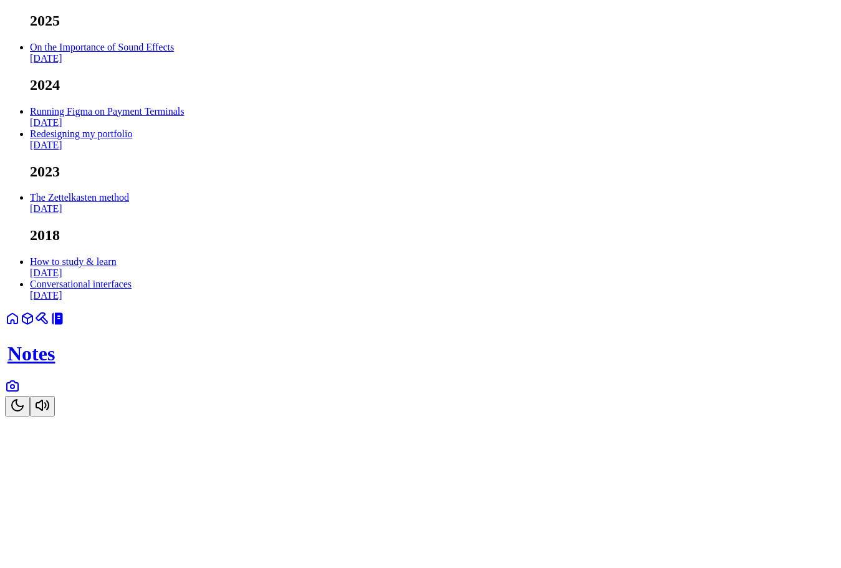
click at [174, 64] on link "On the Importance of Sound Effects Feb 2025" at bounding box center [102, 53] width 144 height 22
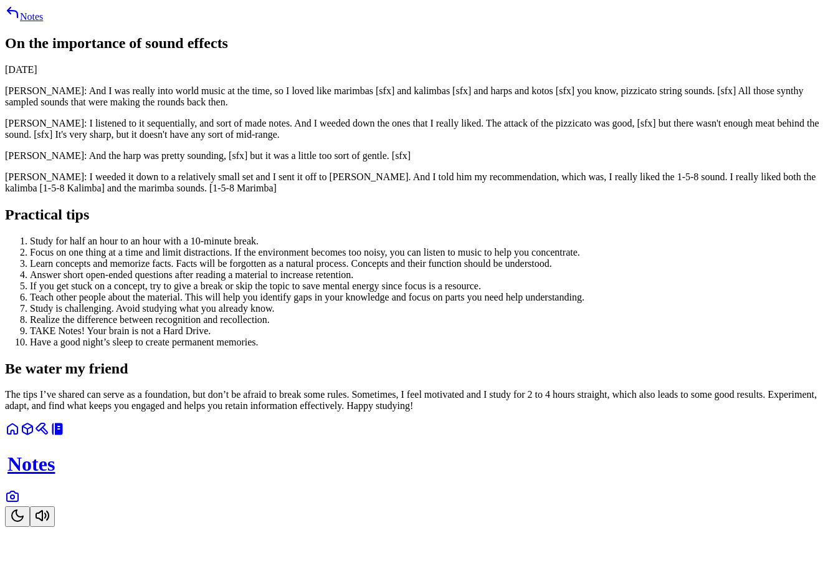
click at [20, 20] on icon at bounding box center [12, 12] width 15 height 15
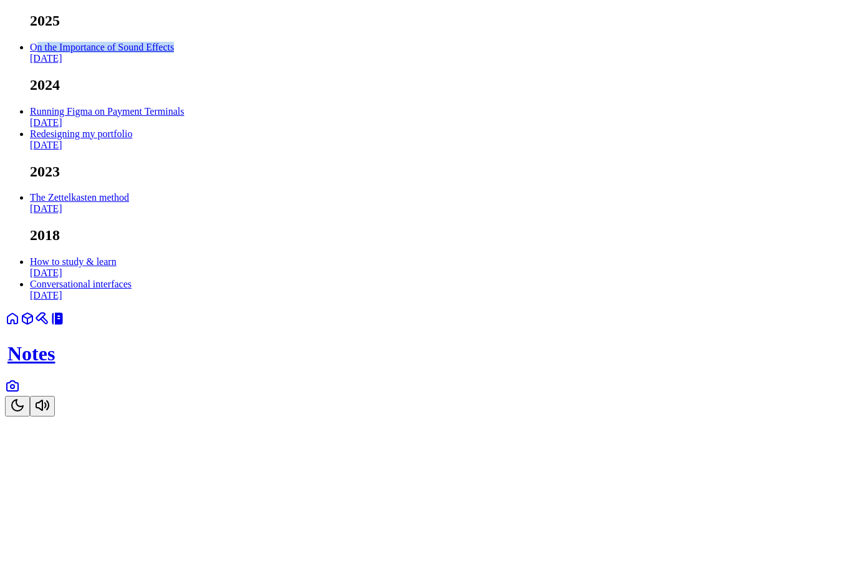
drag, startPoint x: 196, startPoint y: 87, endPoint x: 398, endPoint y: 88, distance: 202.5
click at [398, 88] on body "2025 On the Importance of Sound Effects Feb 2025 2024 Running Figma on Payment …" at bounding box center [420, 214] width 831 height 404
copy link "On the Importance of Sound Effects"
click at [174, 64] on link "On the Importance of Sound Effects Feb 2025" at bounding box center [102, 53] width 144 height 22
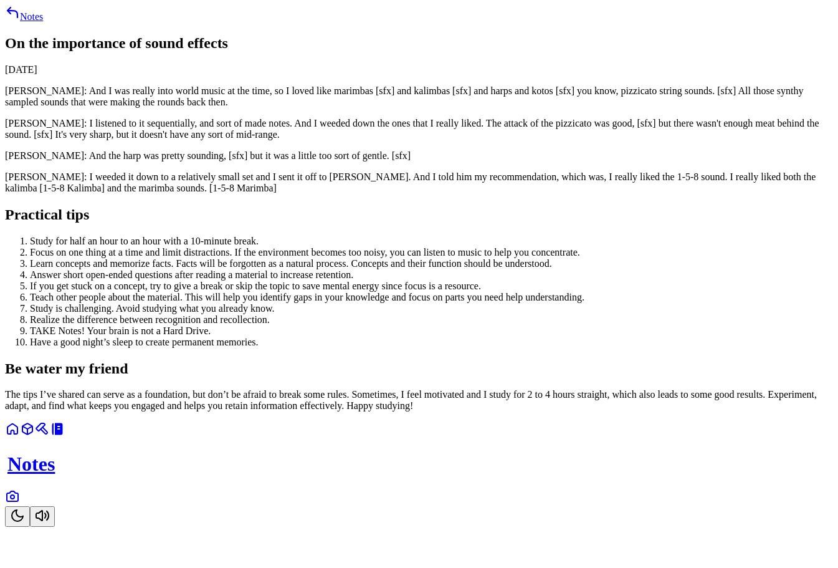
click at [489, 145] on article "On the importance of sound effects February 15, 2023 Kelly Jacklin: And I was r…" at bounding box center [419, 223] width 828 height 377
drag, startPoint x: 402, startPoint y: 108, endPoint x: 136, endPoint y: 108, distance: 265.5
click at [136, 108] on div "Notes On the Importance of Sound Effects February 15, 2023 Kelly Jacklin: And I…" at bounding box center [419, 208] width 828 height 406
click at [43, 22] on link "Notes" at bounding box center [24, 16] width 38 height 11
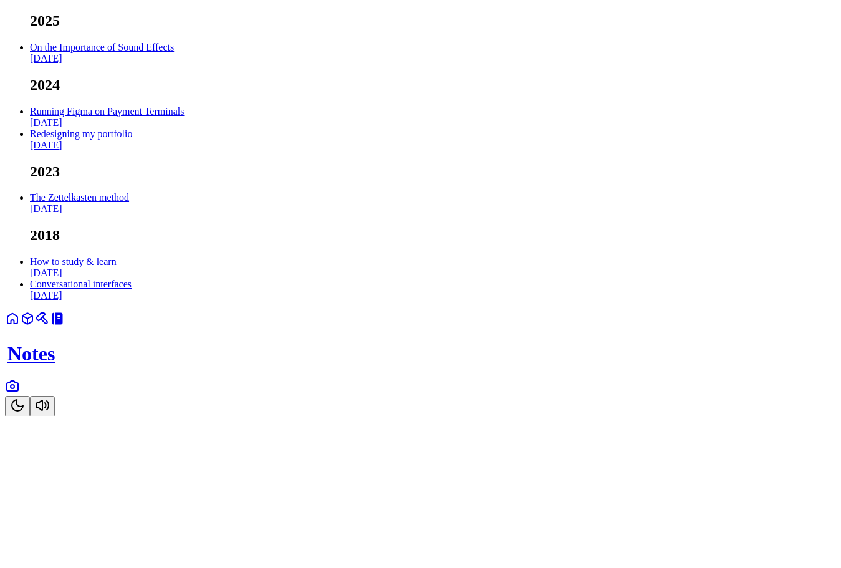
click at [174, 64] on link "On the Importance of Sound Effects Feb 2025" at bounding box center [102, 53] width 144 height 22
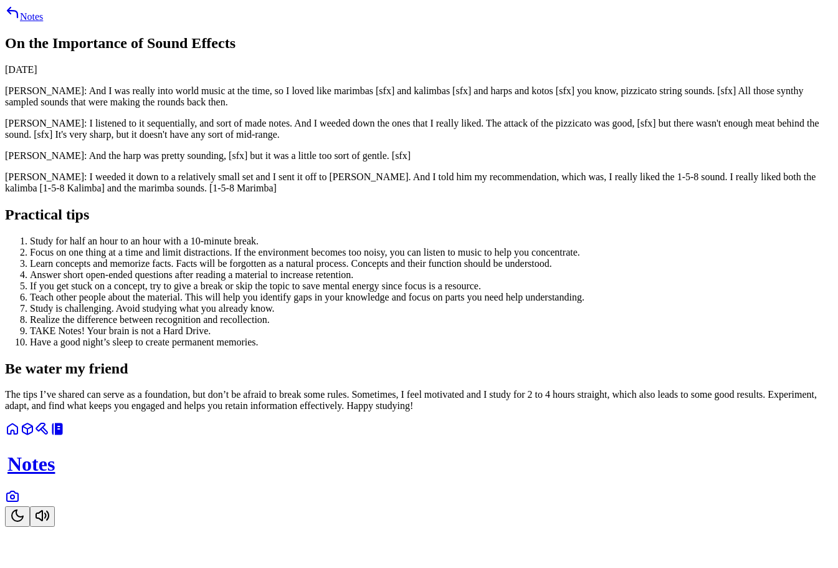
click at [43, 22] on link "Notes" at bounding box center [24, 16] width 38 height 11
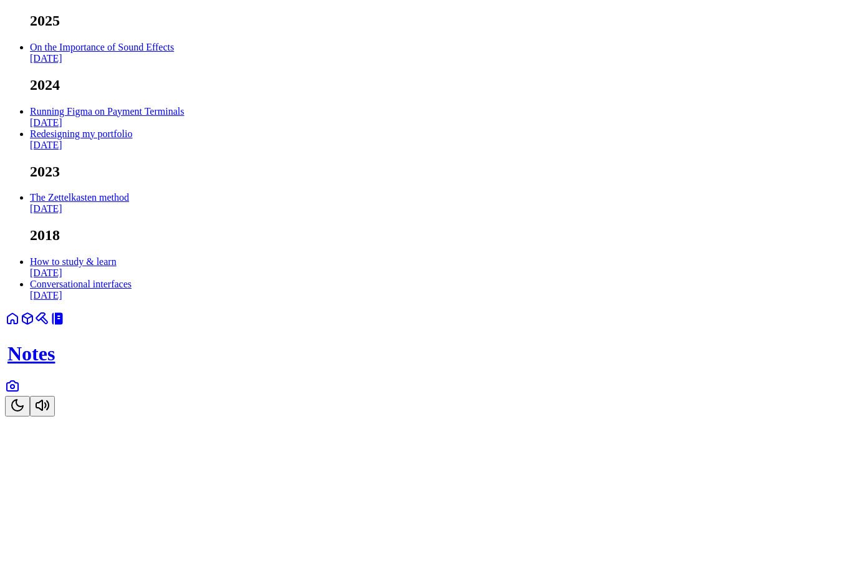
click at [174, 64] on link "On the Importance of Sound Effects Feb 2025" at bounding box center [102, 53] width 144 height 22
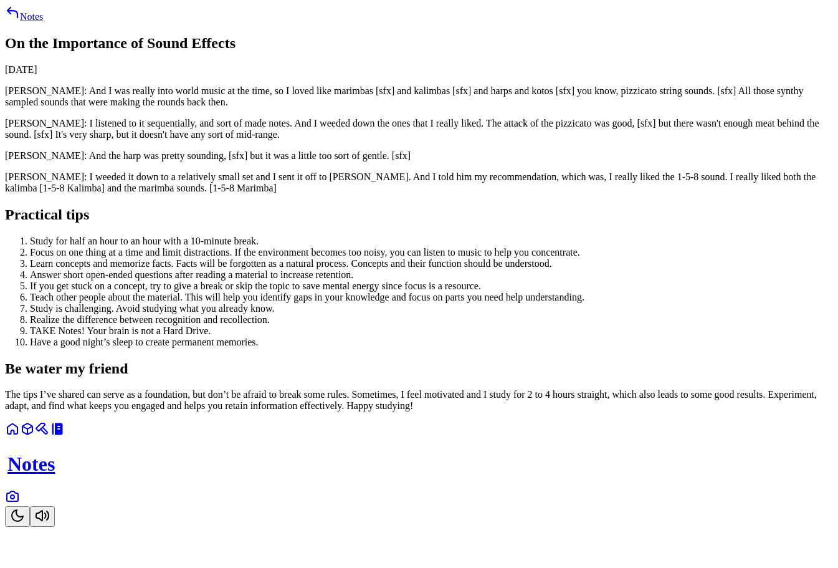
click at [37, 75] on time "February 15, 2023" at bounding box center [21, 69] width 32 height 11
click at [50, 436] on icon at bounding box center [42, 428] width 15 height 15
click at [47, 434] on icon at bounding box center [44, 430] width 6 height 6
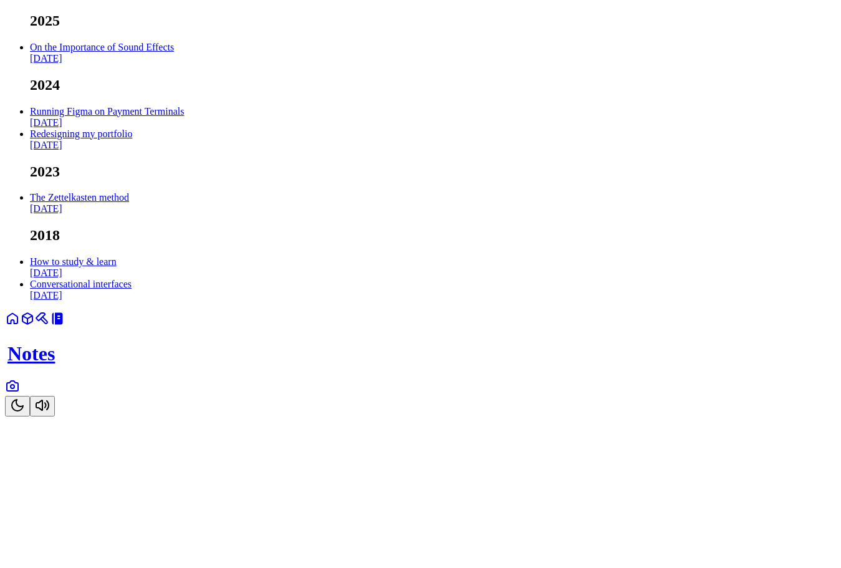
click at [55, 416] on button "Toggle Audio" at bounding box center [42, 406] width 25 height 21
click at [50, 413] on icon "Toggle Audio" at bounding box center [42, 405] width 15 height 15
click at [174, 64] on link "On the Importance of Sound Effects Feb 2025" at bounding box center [102, 53] width 144 height 22
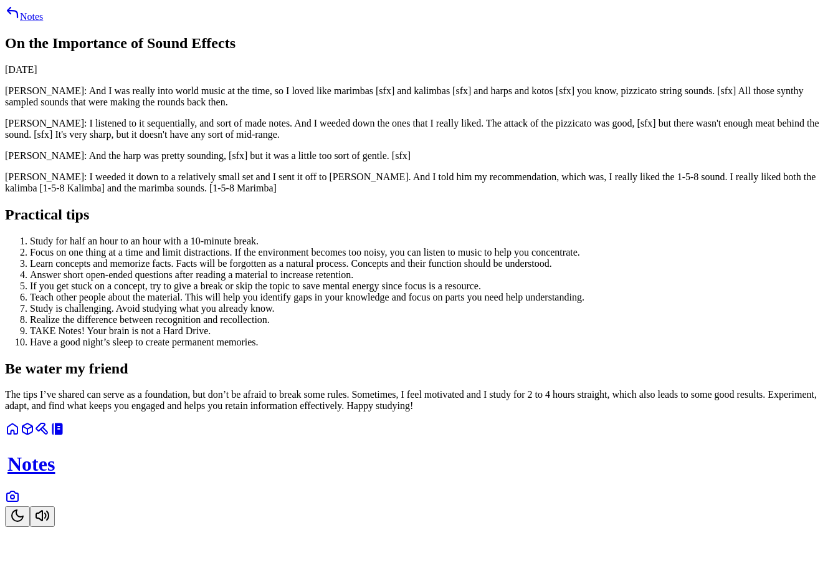
click at [20, 438] on link at bounding box center [12, 432] width 15 height 11
click at [295, 527] on div "Notes" at bounding box center [419, 473] width 828 height 105
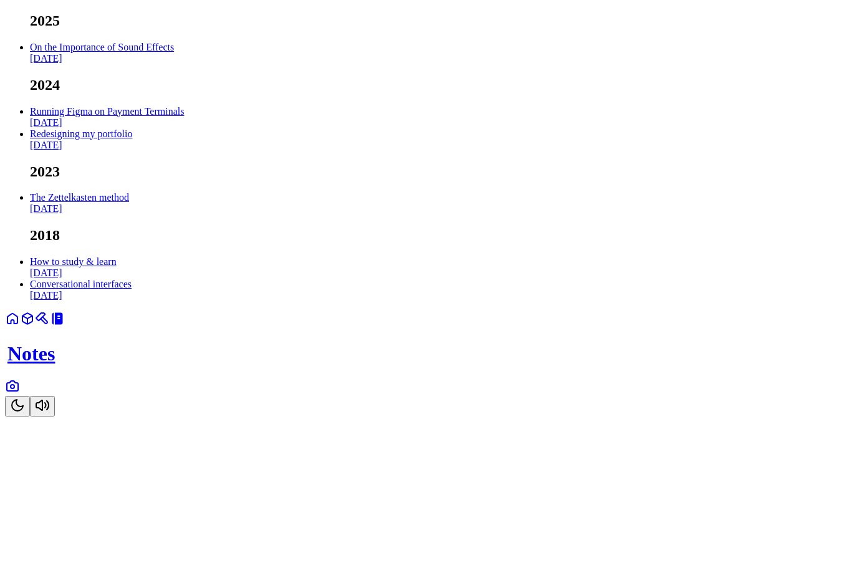
click at [391, 421] on html "2025 On the Importance of Sound Effects Feb 2025 2024 Running Figma on Payment …" at bounding box center [420, 210] width 841 height 421
click at [50, 328] on link at bounding box center [42, 322] width 15 height 11
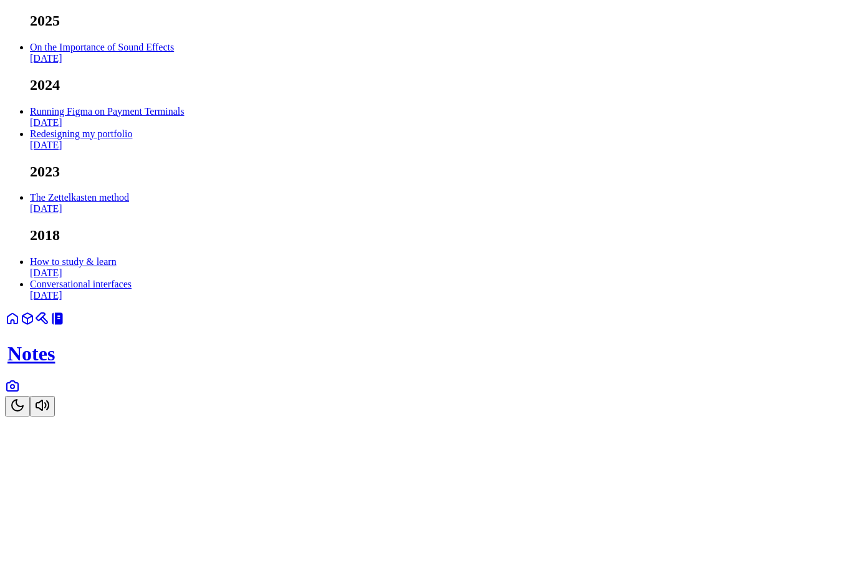
click at [20, 395] on link at bounding box center [12, 389] width 15 height 11
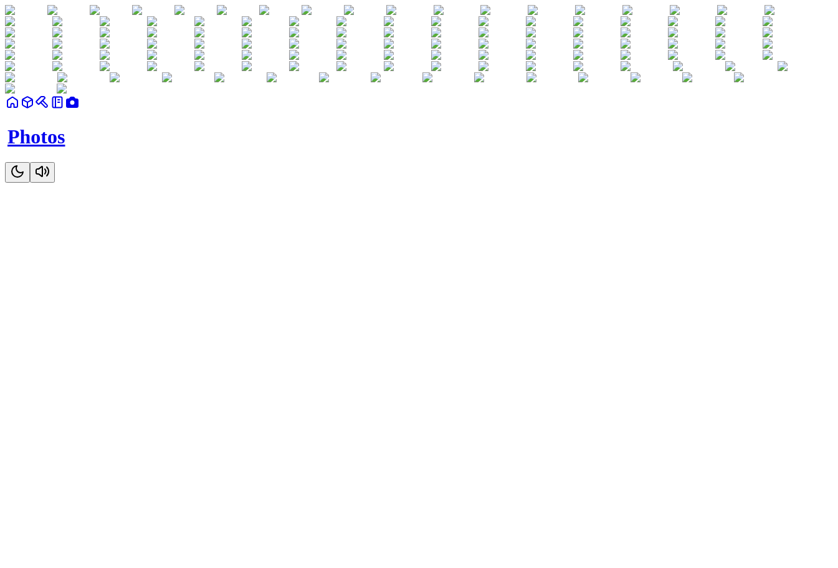
click at [65, 112] on link at bounding box center [57, 106] width 15 height 11
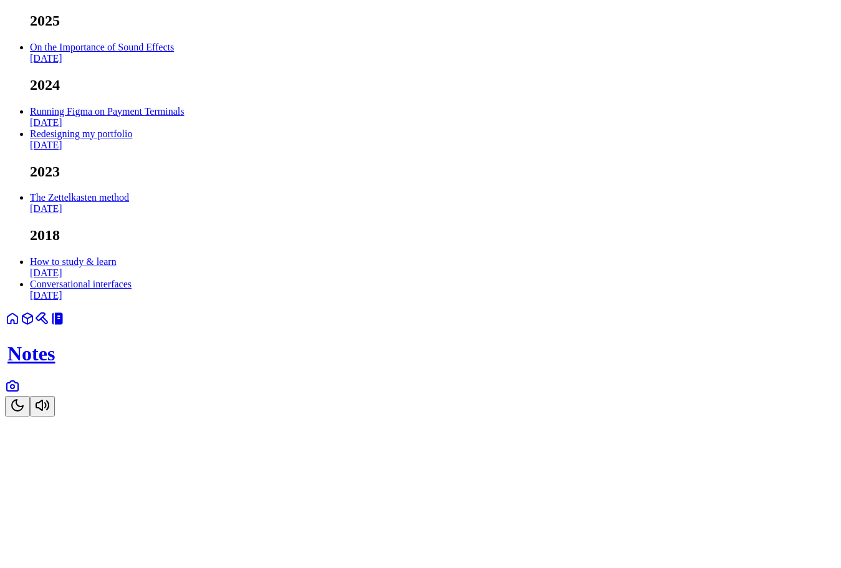
click at [174, 64] on link "On the Importance of Sound Effects Feb 2025" at bounding box center [102, 53] width 144 height 22
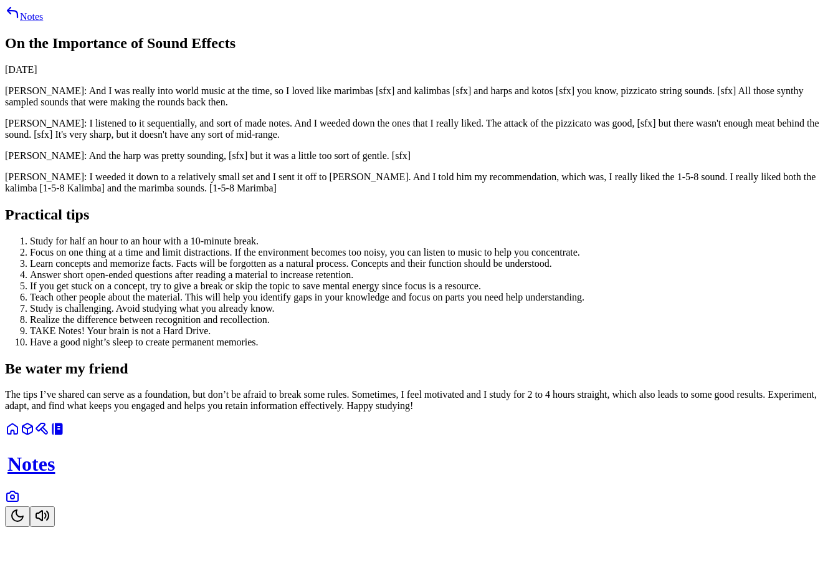
click at [43, 22] on link "Notes" at bounding box center [24, 16] width 38 height 11
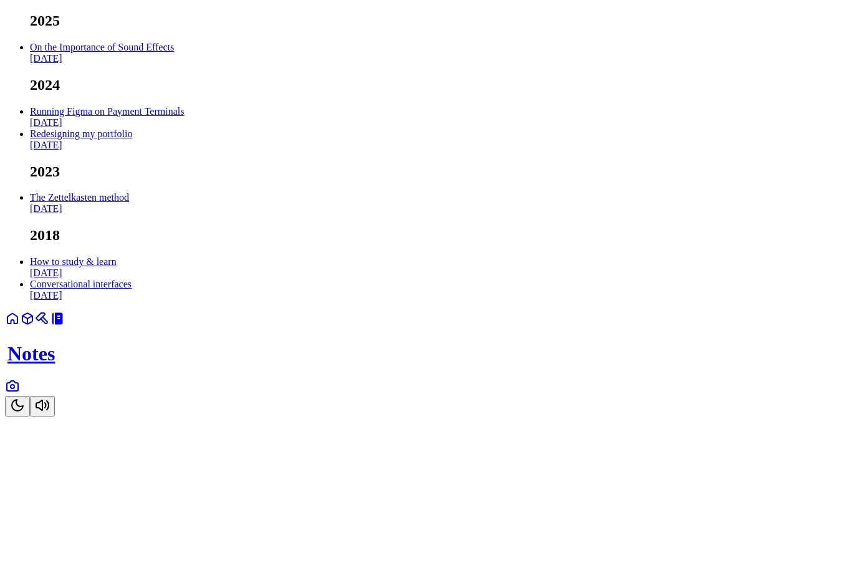
click at [174, 64] on link "On the Importance of Sound Effects Feb 2025" at bounding box center [102, 53] width 144 height 22
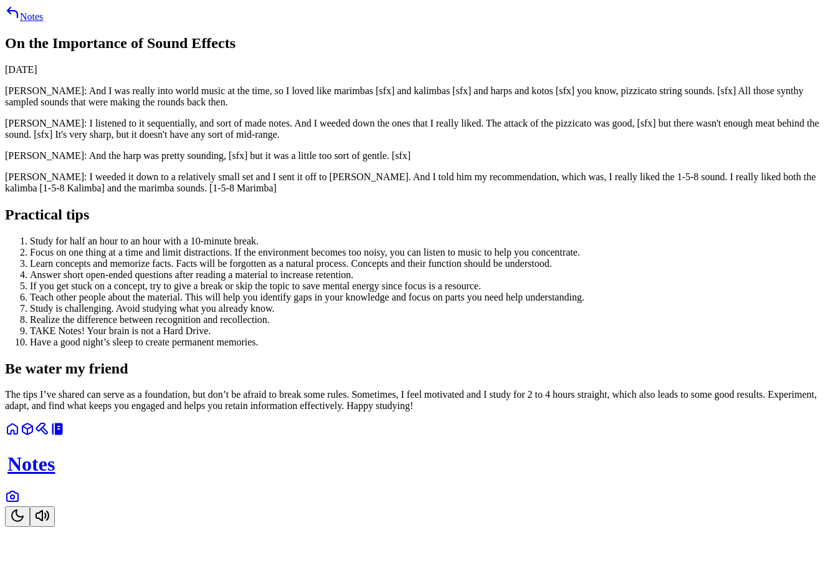
click at [43, 22] on link "Notes" at bounding box center [24, 16] width 38 height 11
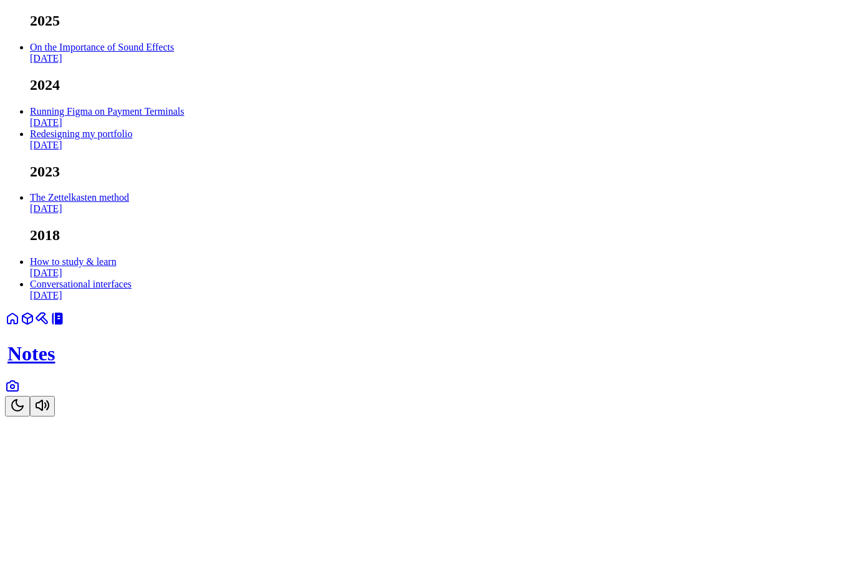
click at [284, 99] on ul "2025 On the Importance of Sound Effects Feb 2025 2024 Running Figma on Payment …" at bounding box center [420, 156] width 831 height 289
click at [174, 64] on link "On the Importance of Sound Effects Feb 2025" at bounding box center [102, 53] width 144 height 22
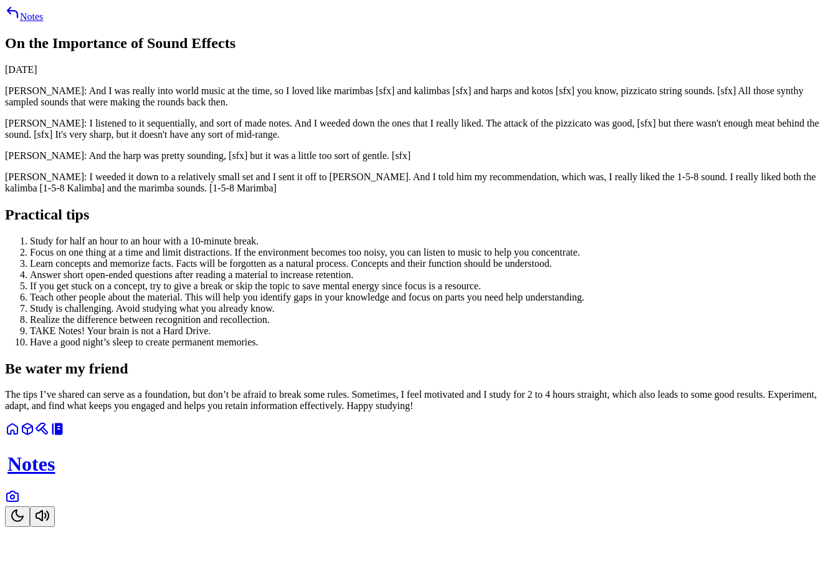
click at [17, 17] on icon at bounding box center [12, 12] width 10 height 10
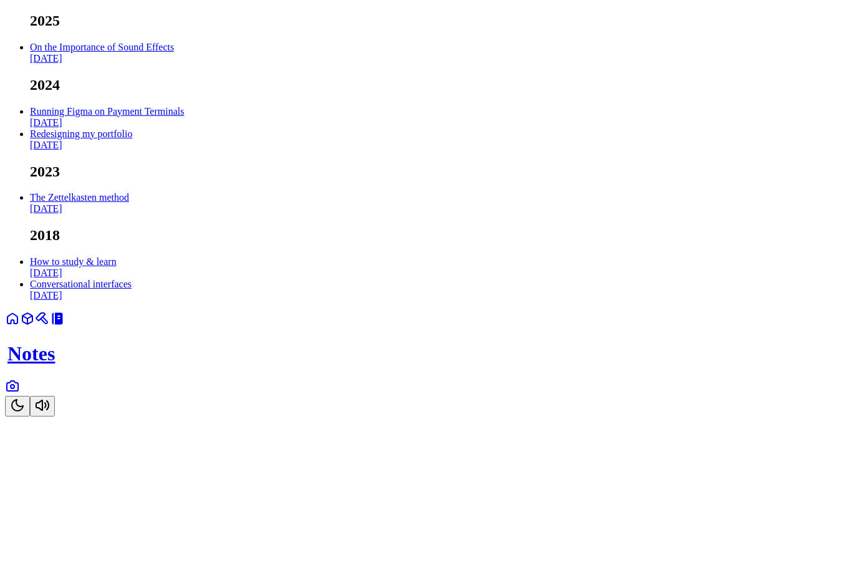
click at [174, 64] on link "On the Importance of Sound Effects Feb 2025" at bounding box center [102, 53] width 144 height 22
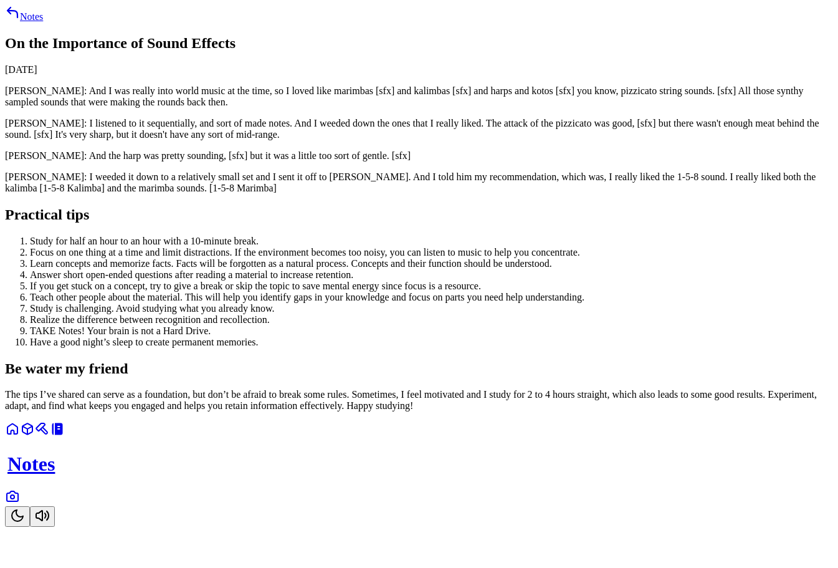
click at [43, 22] on link "Notes" at bounding box center [24, 16] width 38 height 11
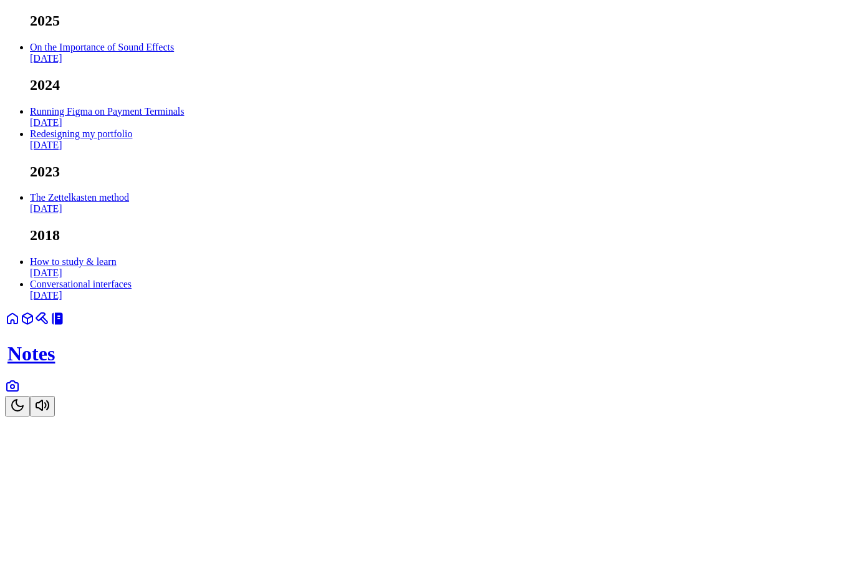
click at [184, 128] on link "Running Figma on Payment Terminals Oct 2024" at bounding box center [107, 117] width 154 height 22
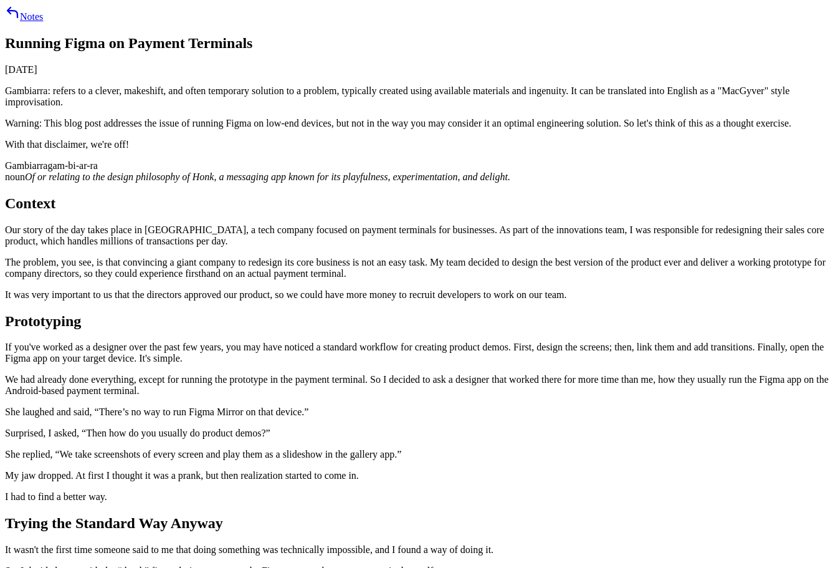
click at [25, 182] on span "noun" at bounding box center [15, 176] width 20 height 11
drag, startPoint x: 247, startPoint y: 351, endPoint x: 359, endPoint y: 363, distance: 112.9
click at [359, 183] on div "noun Of or relating to the design philosophy of Honk, a messaging app known for…" at bounding box center [419, 176] width 828 height 11
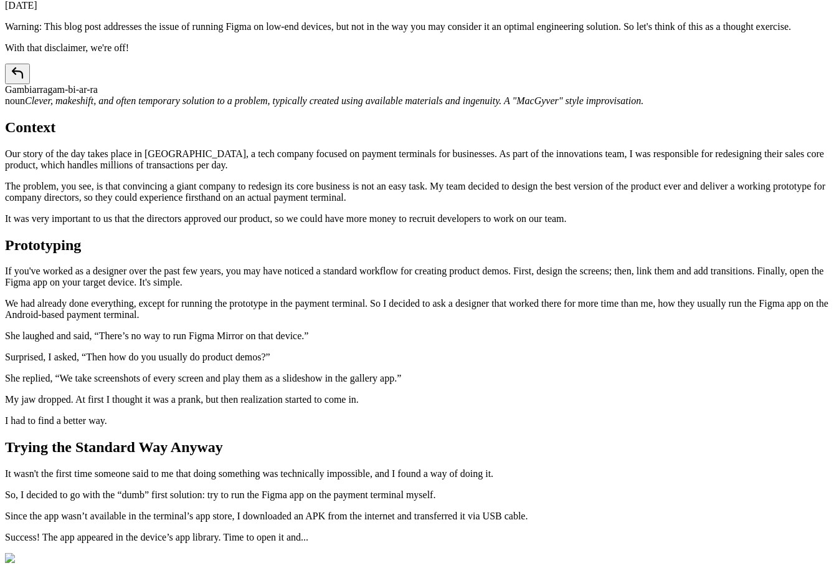
scroll to position [62, 0]
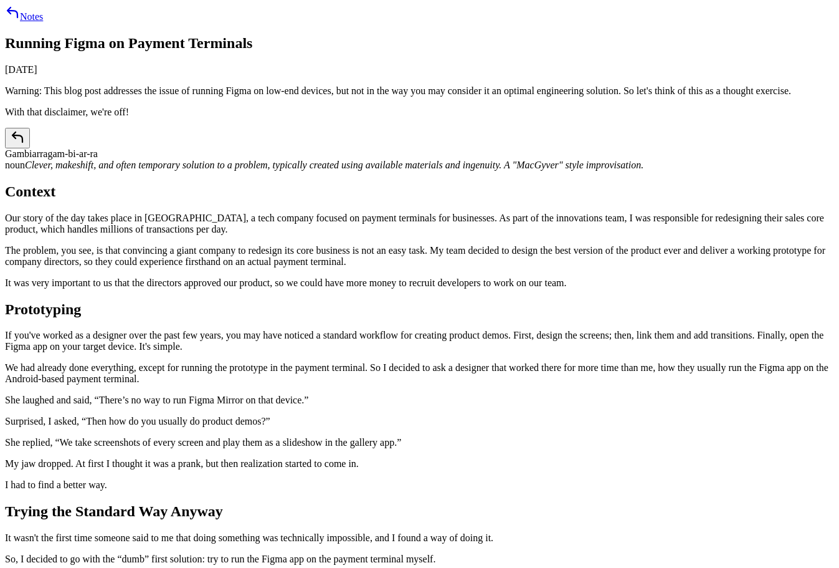
click at [477, 160] on div "Gambiarra gam-bi-ar-ra" at bounding box center [419, 144] width 829 height 32
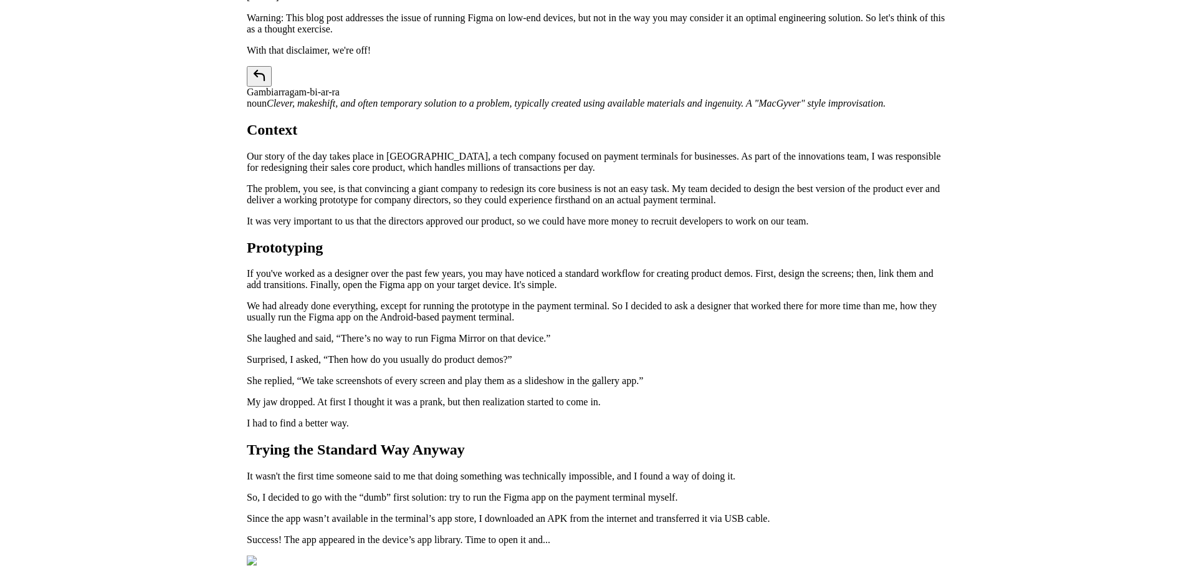
scroll to position [62, 0]
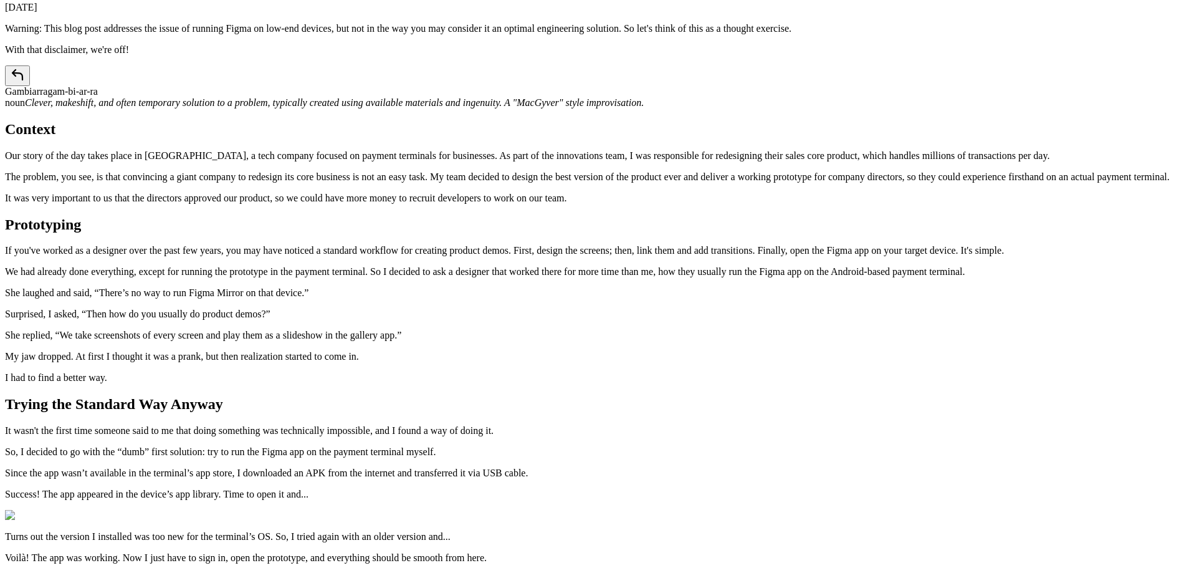
drag, startPoint x: 625, startPoint y: 295, endPoint x: 345, endPoint y: 237, distance: 286.4
click at [346, 237] on div "Notes Running Figma on Payment Terminals [DATE] Warning: This blog post address…" at bounding box center [597, 567] width 1184 height 1249
click at [345, 237] on div "Notes Running Figma on Payment Terminals [DATE] Warning: This blog post address…" at bounding box center [597, 567] width 1184 height 1249
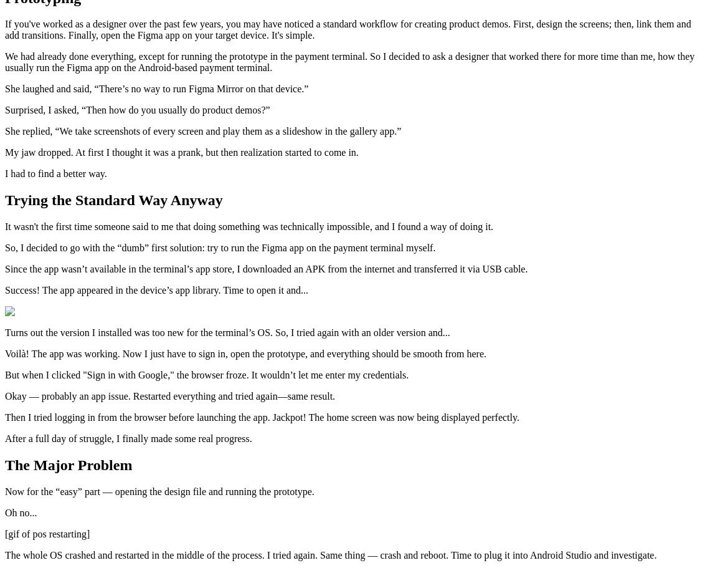
scroll to position [0, 0]
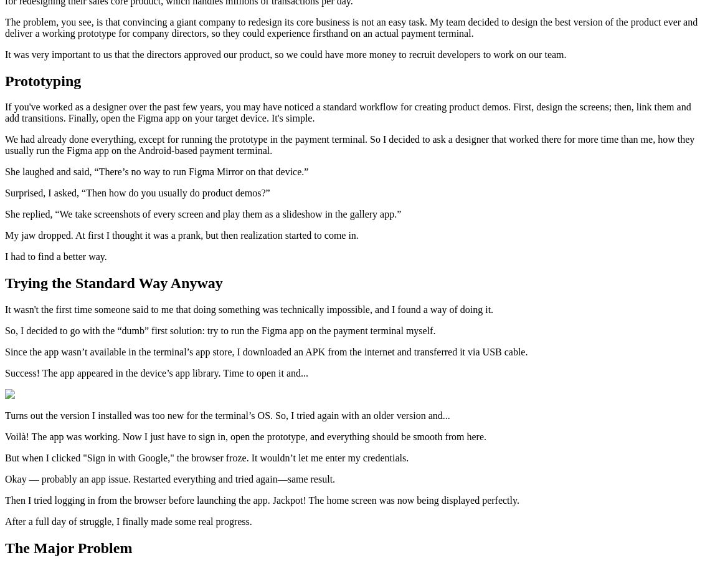
scroll to position [249, 0]
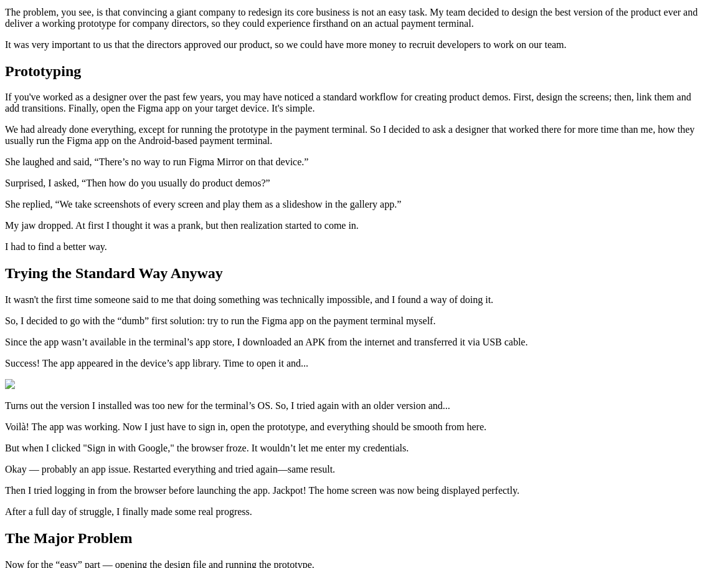
drag, startPoint x: 204, startPoint y: 171, endPoint x: 143, endPoint y: 171, distance: 61.7
click at [143, 171] on div "Notes Running Figma on Payment Terminals [DATE] Warning: This blog post address…" at bounding box center [355, 431] width 700 height 1350
drag, startPoint x: 414, startPoint y: 241, endPoint x: 118, endPoint y: 202, distance: 298.5
click at [118, 202] on div "Notes Running Figma on Payment Terminals [DATE] Warning: This blog post address…" at bounding box center [355, 431] width 700 height 1350
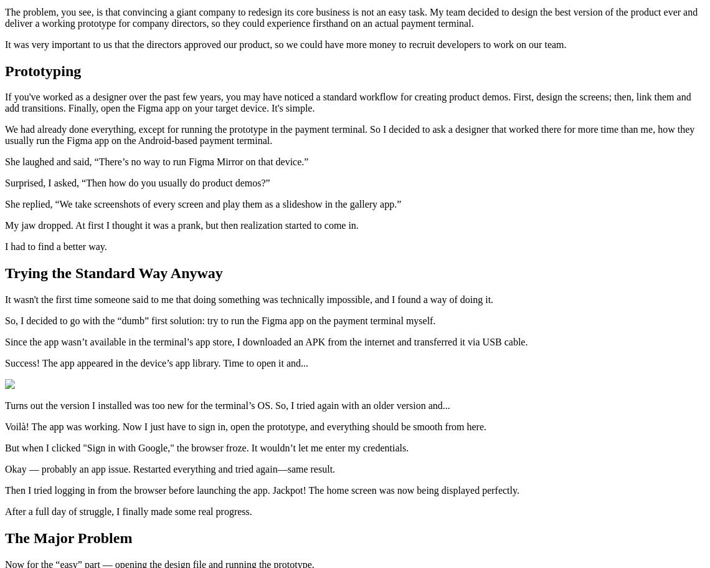
click at [118, 202] on div "Notes Running Figma on Payment Terminals [DATE] Warning: This blog post address…" at bounding box center [355, 431] width 700 height 1350
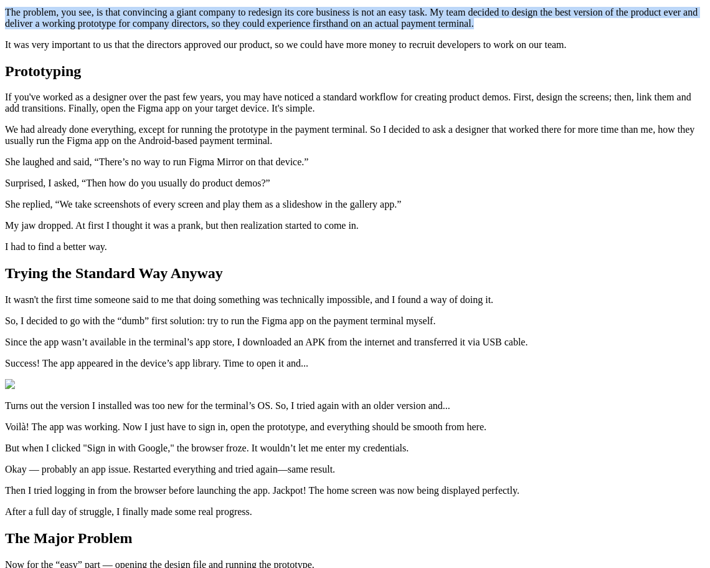
drag, startPoint x: 247, startPoint y: 315, endPoint x: 143, endPoint y: 272, distance: 112.8
click at [143, 272] on div "Notes Running Figma on Payment Terminals [DATE] Warning: This blog post address…" at bounding box center [355, 431] width 700 height 1350
drag, startPoint x: 143, startPoint y: 272, endPoint x: 257, endPoint y: 329, distance: 127.6
click at [257, 329] on div "Notes Running Figma on Payment Terminals [DATE] Warning: This blog post address…" at bounding box center [355, 431] width 700 height 1350
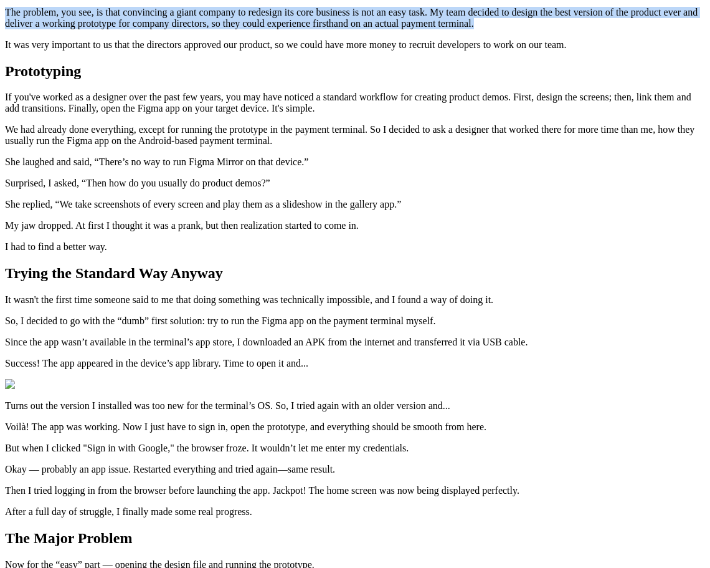
click at [257, 29] on p "The problem, you see, is that convincing a giant company to redesign its core b…" at bounding box center [355, 18] width 700 height 22
drag, startPoint x: 257, startPoint y: 329, endPoint x: 158, endPoint y: 266, distance: 117.4
click at [158, 29] on p "The problem, you see, is that convincing a giant company to redesign its core b…" at bounding box center [355, 18] width 700 height 22
drag, startPoint x: 158, startPoint y: 266, endPoint x: 238, endPoint y: 320, distance: 97.0
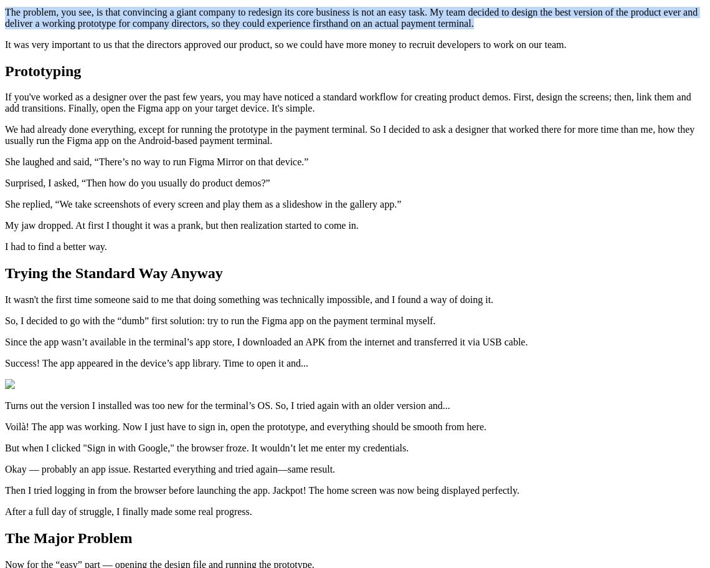
click at [238, 29] on p "The problem, you see, is that convincing a giant company to redesign its core b…" at bounding box center [355, 18] width 700 height 22
drag, startPoint x: 238, startPoint y: 320, endPoint x: 154, endPoint y: 274, distance: 95.9
click at [154, 274] on div "Notes Running Figma on Payment Terminals [DATE] Warning: This blog post address…" at bounding box center [355, 431] width 700 height 1350
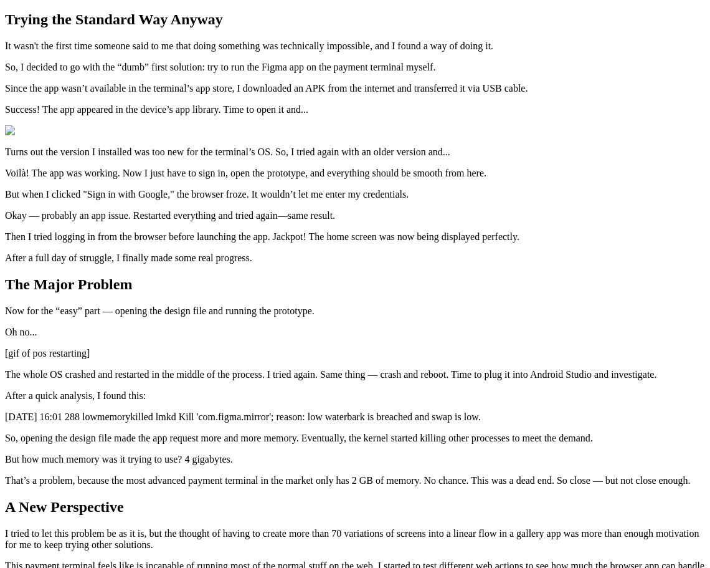
scroll to position [561, 0]
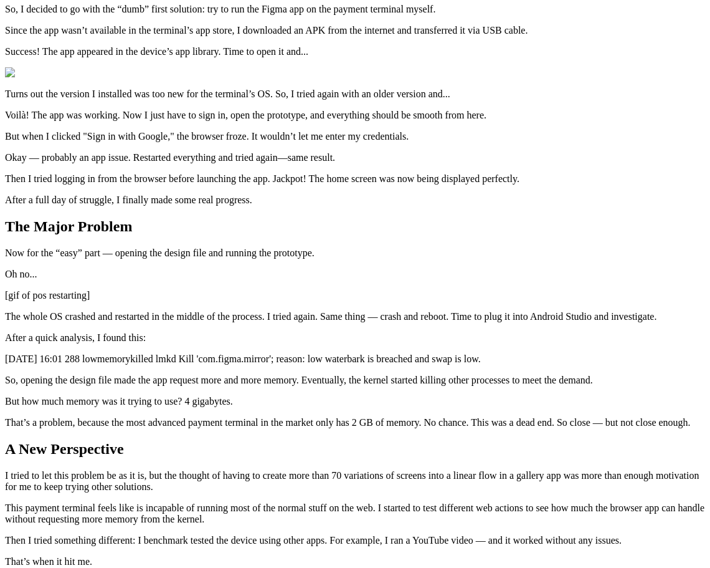
drag, startPoint x: 480, startPoint y: 176, endPoint x: 155, endPoint y: 120, distance: 330.1
click at [155, 120] on div "Notes Running Figma on Payment Terminals [DATE] Warning: This blog post address…" at bounding box center [355, 119] width 700 height 1350
drag, startPoint x: 155, startPoint y: 112, endPoint x: 558, endPoint y: 194, distance: 412.1
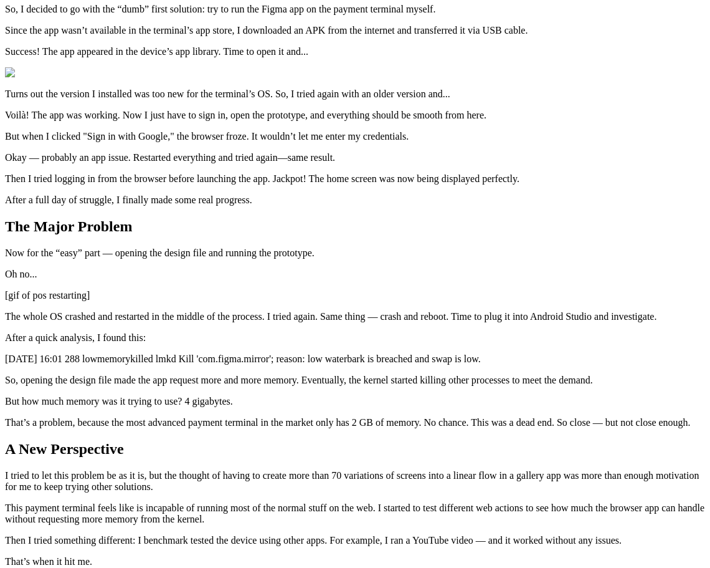
click at [558, 194] on div "Notes Running Figma on Payment Terminals [DATE] Warning: This blog post address…" at bounding box center [355, 119] width 700 height 1350
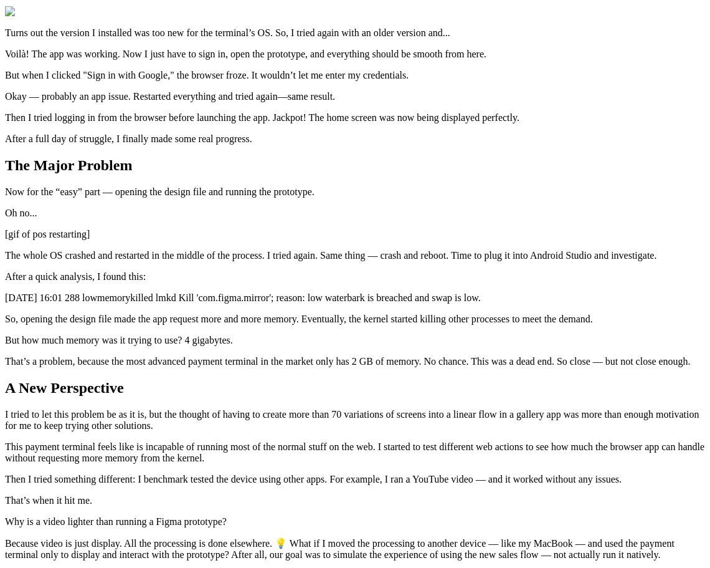
scroll to position [623, 0]
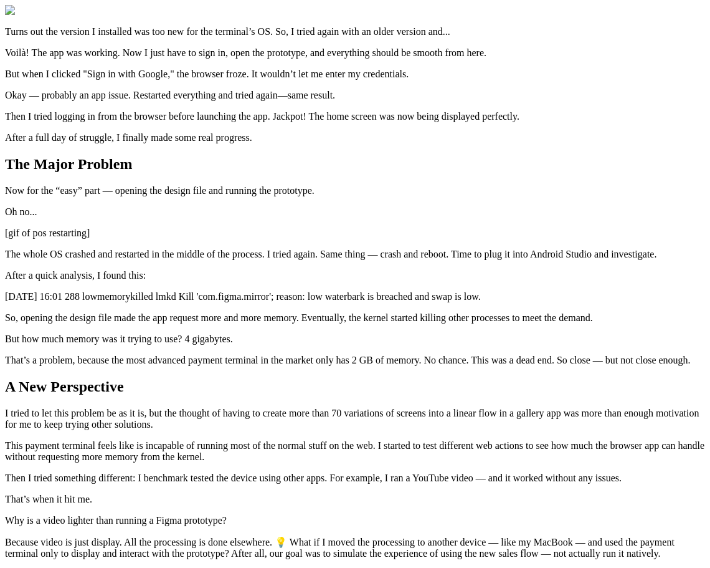
drag, startPoint x: 454, startPoint y: 186, endPoint x: 133, endPoint y: 148, distance: 323.9
click at [133, 148] on div "Notes Running Figma on Payment Terminals [DATE] Warning: This blog post address…" at bounding box center [355, 57] width 700 height 1350
drag, startPoint x: 133, startPoint y: 148, endPoint x: 464, endPoint y: 184, distance: 333.6
click at [464, 184] on div "Notes Running Figma on Payment Terminals [DATE] Warning: This blog post address…" at bounding box center [355, 57] width 700 height 1350
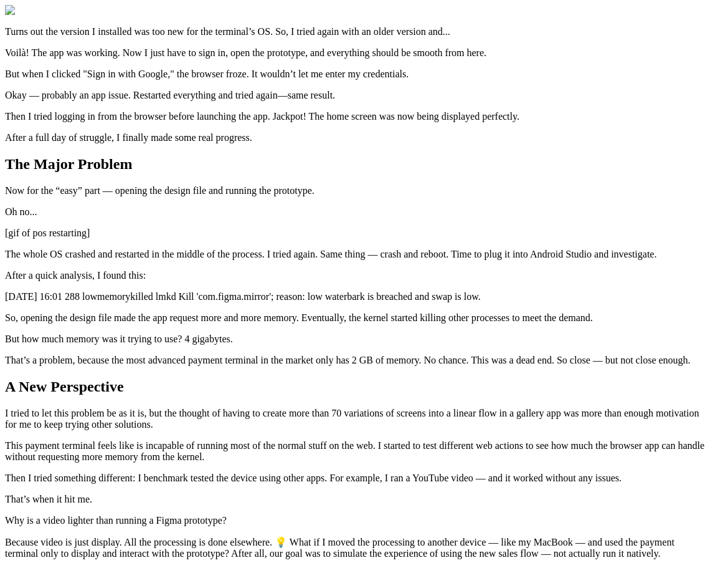
drag, startPoint x: 464, startPoint y: 184, endPoint x: 105, endPoint y: 141, distance: 361.6
click at [105, 141] on div "Notes Running Figma on Payment Terminals [DATE] Warning: This blog post address…" at bounding box center [355, 57] width 700 height 1350
click at [82, 167] on div "Notes Running Figma on Payment Terminals [DATE] Warning: This blog post address…" at bounding box center [355, 57] width 700 height 1350
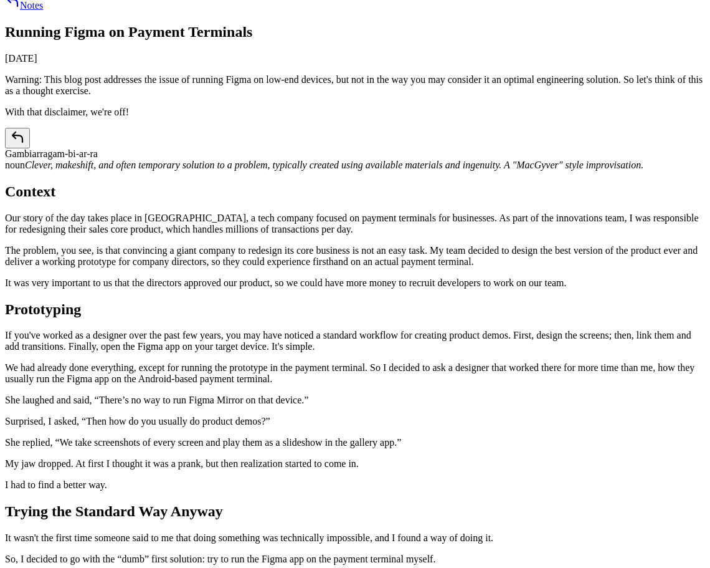
scroll to position [0, 0]
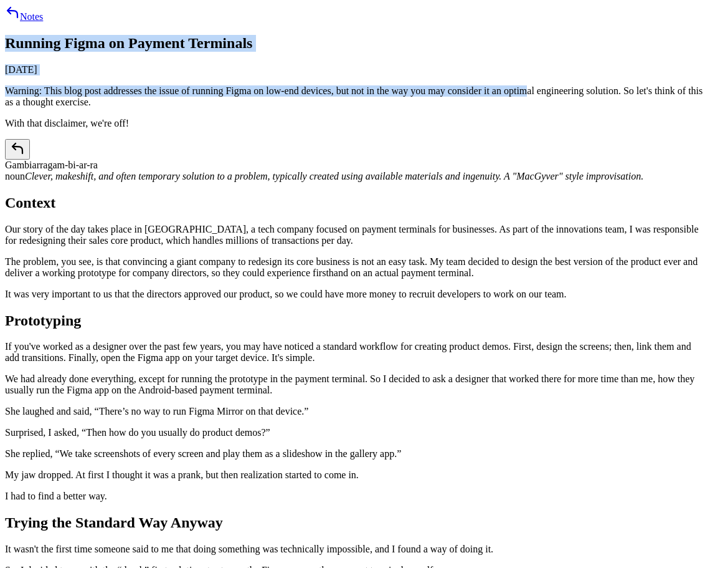
drag, startPoint x: 150, startPoint y: 107, endPoint x: 316, endPoint y: 193, distance: 186.7
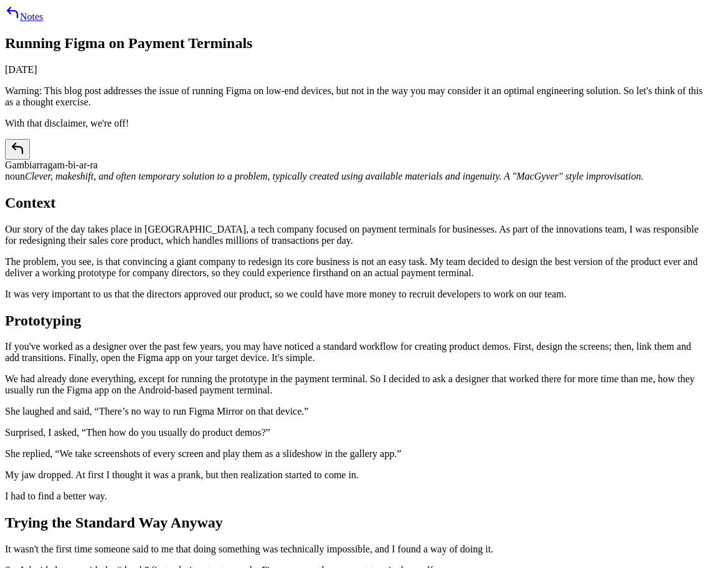
click at [230, 108] on p "Warning: This blog post addresses the issue of running Figma on low-end devices…" at bounding box center [355, 96] width 700 height 22
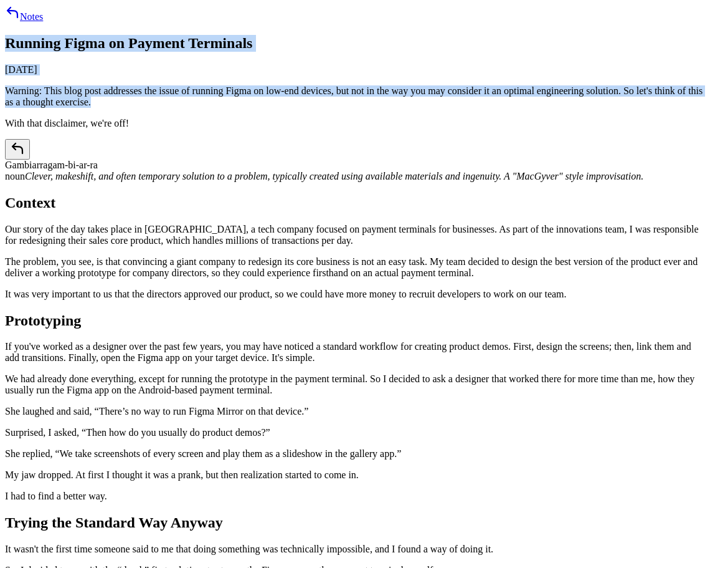
drag, startPoint x: 226, startPoint y: 207, endPoint x: 100, endPoint y: 89, distance: 172.4
